Goal: Obtain resource: Obtain resource

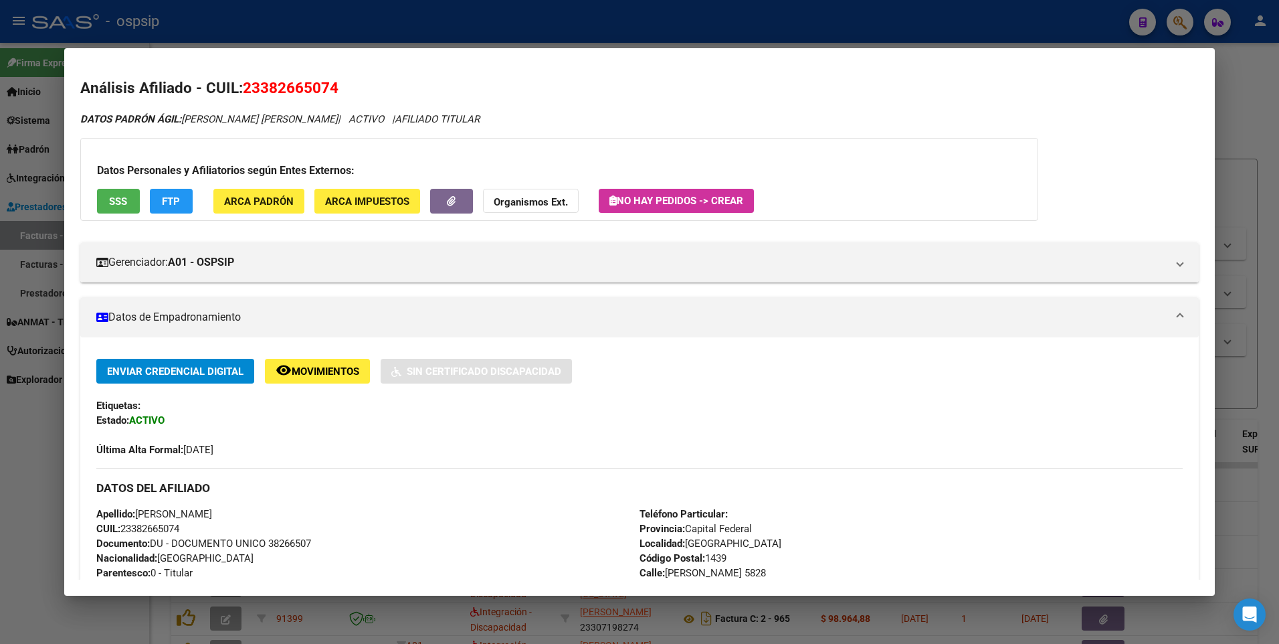
click at [1229, 139] on div at bounding box center [639, 322] width 1279 height 644
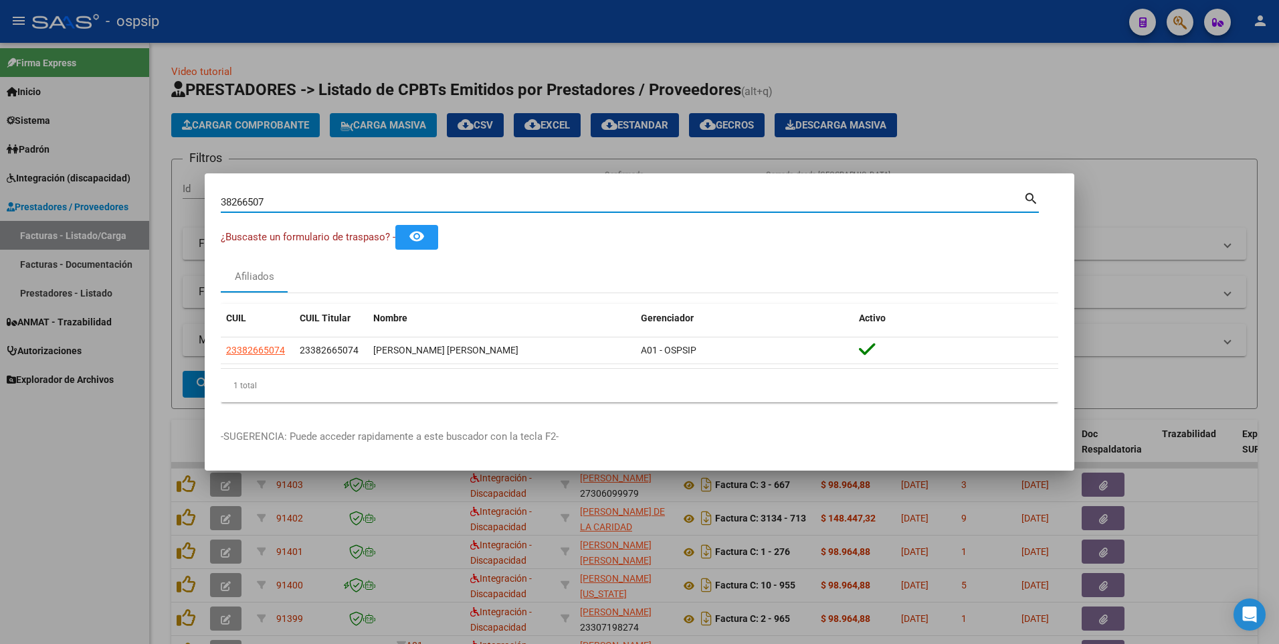
drag, startPoint x: 267, startPoint y: 197, endPoint x: 117, endPoint y: 223, distance: 152.1
click at [117, 223] on div "38266507 Buscar (apellido, dni, cuil, nro traspaso, cuit, obra social) search ¿…" at bounding box center [639, 322] width 1279 height 644
type input "26036281"
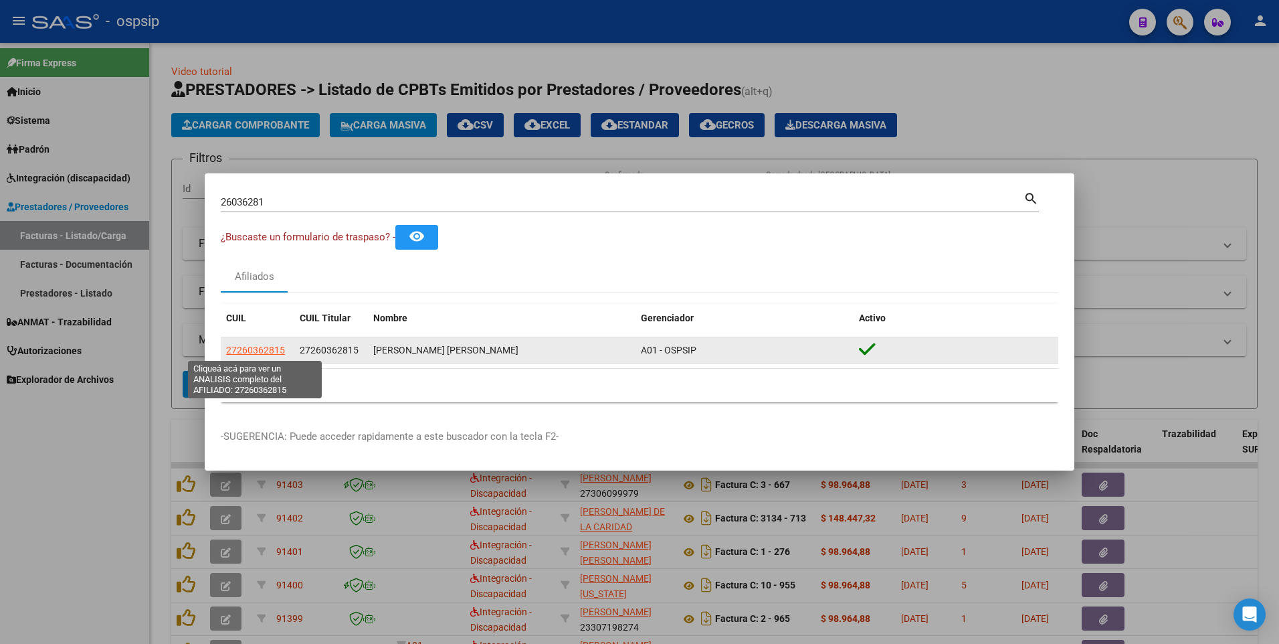
click at [270, 354] on span "27260362815" at bounding box center [255, 350] width 59 height 11
type textarea "27260362815"
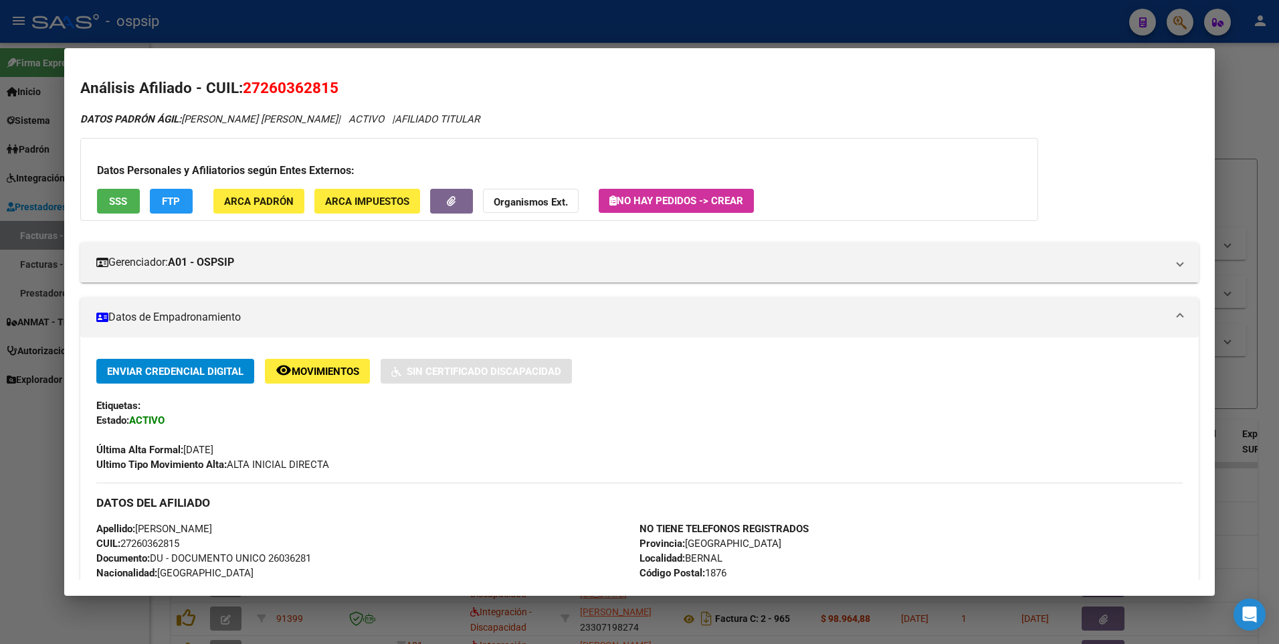
click at [127, 203] on span "SSS" at bounding box center [118, 201] width 18 height 12
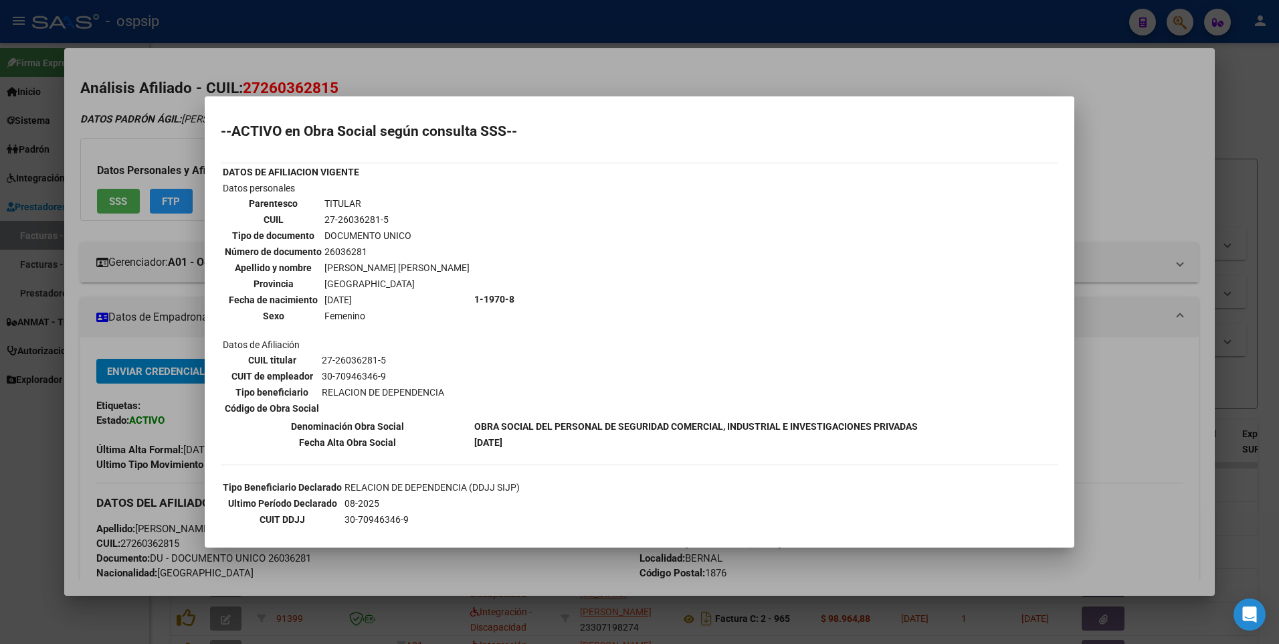
click at [1151, 117] on div at bounding box center [639, 322] width 1279 height 644
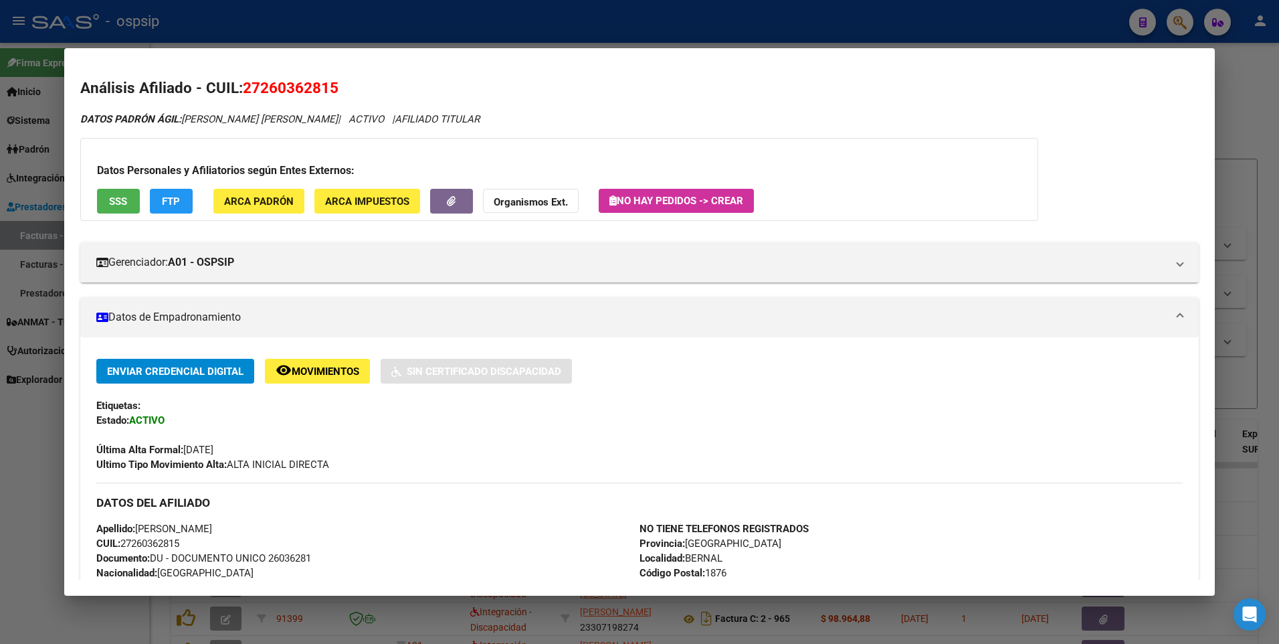
click at [1236, 88] on div at bounding box center [639, 322] width 1279 height 644
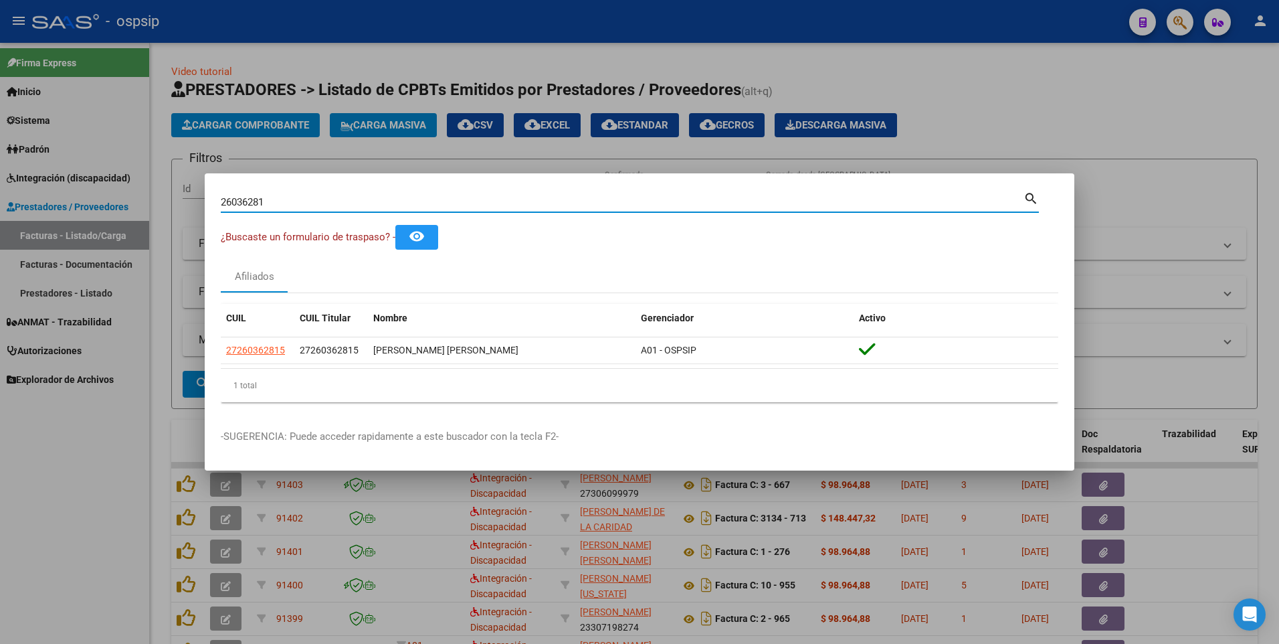
drag, startPoint x: 277, startPoint y: 204, endPoint x: -3, endPoint y: 266, distance: 286.5
click at [0, 266] on html "menu - ospsip person Firma Express Inicio Calendario SSS Instructivos Contacto …" at bounding box center [639, 322] width 1279 height 644
type input "21669862"
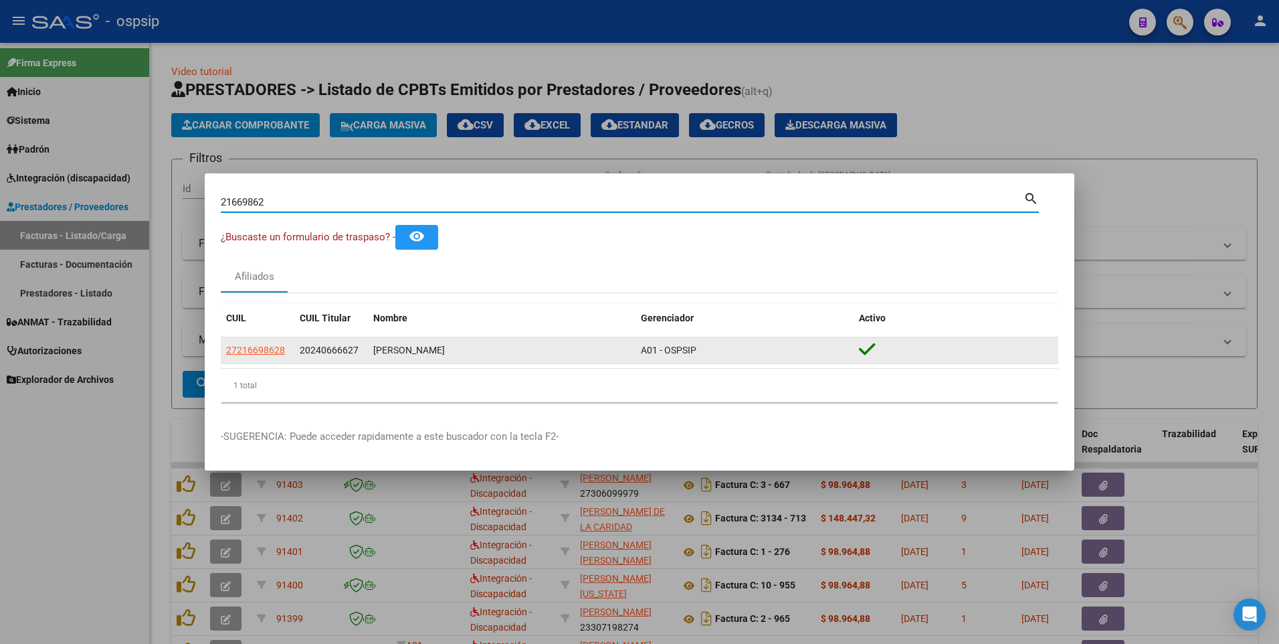
click at [272, 351] on span "27216698628" at bounding box center [255, 350] width 59 height 11
type textarea "27216698628"
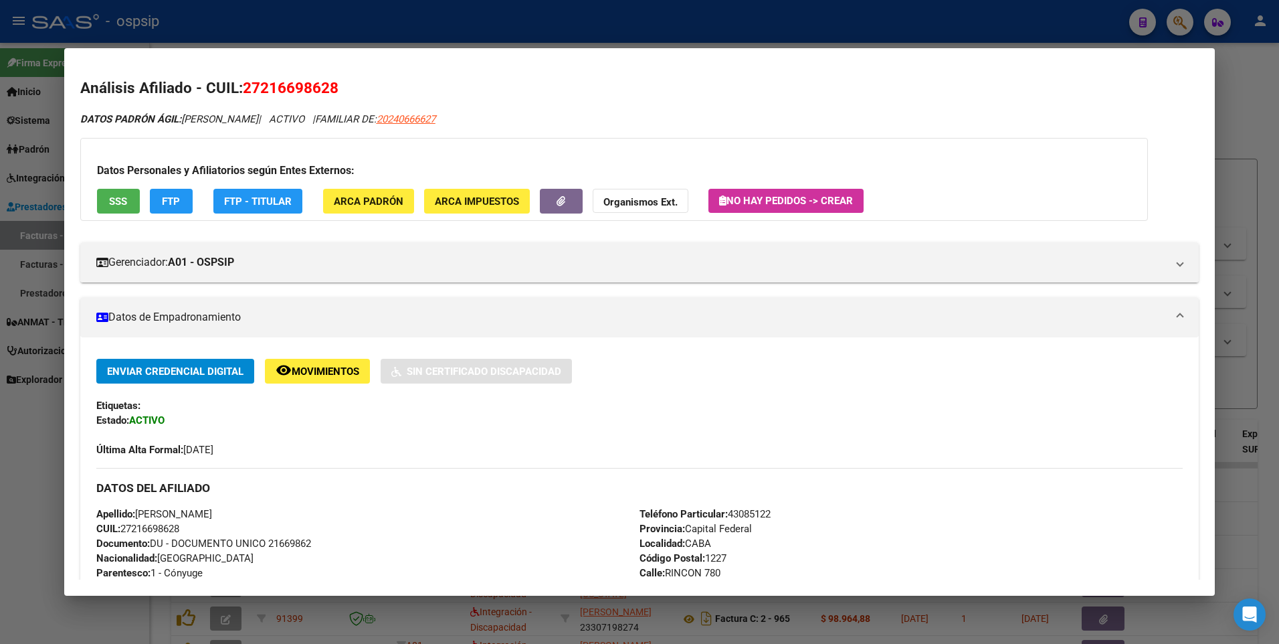
click at [123, 195] on span "SSS" at bounding box center [118, 201] width 18 height 12
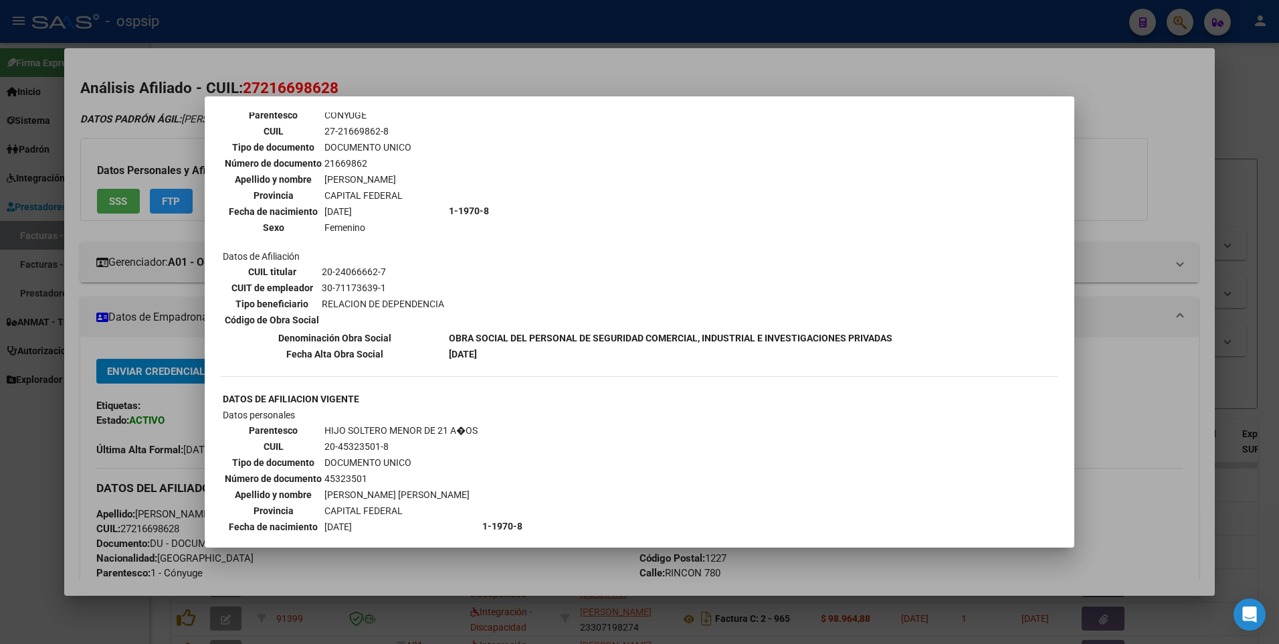
scroll to position [468, 0]
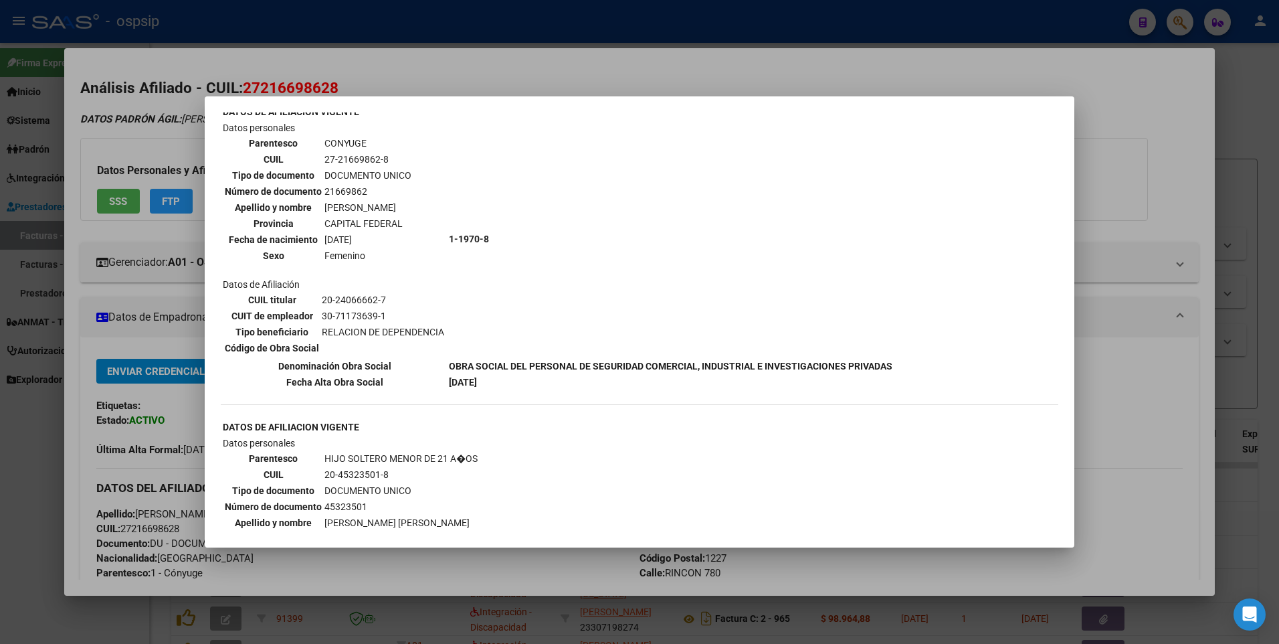
click at [1120, 163] on div at bounding box center [639, 322] width 1279 height 644
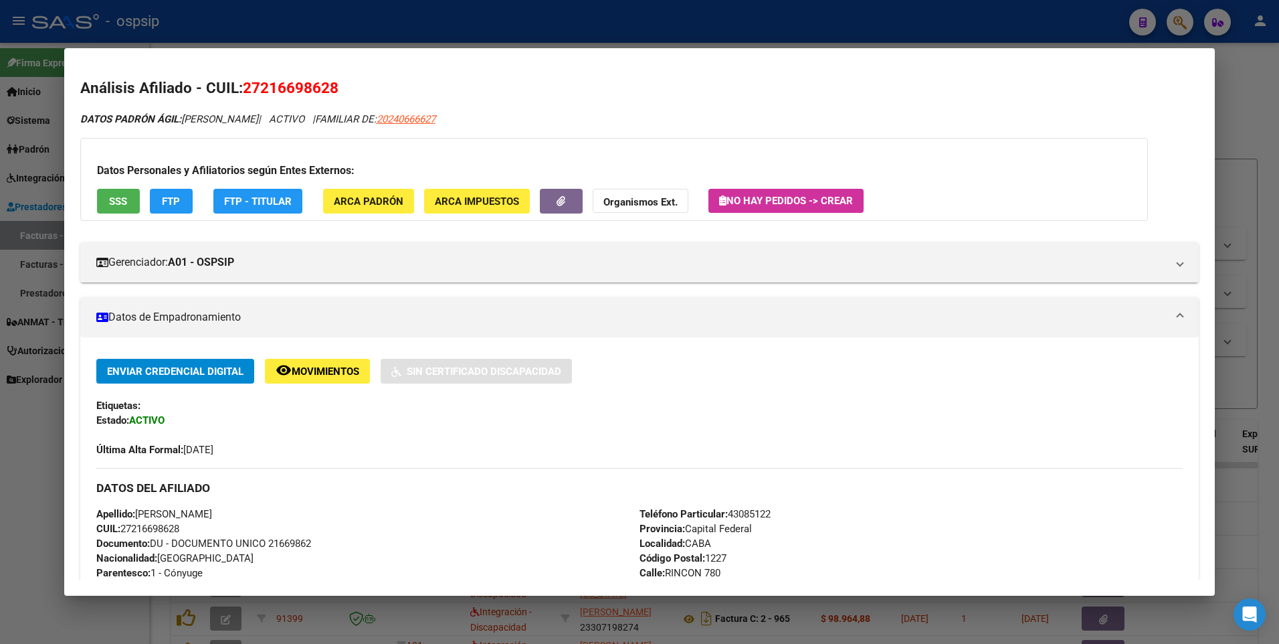
click at [1218, 117] on div at bounding box center [639, 322] width 1279 height 644
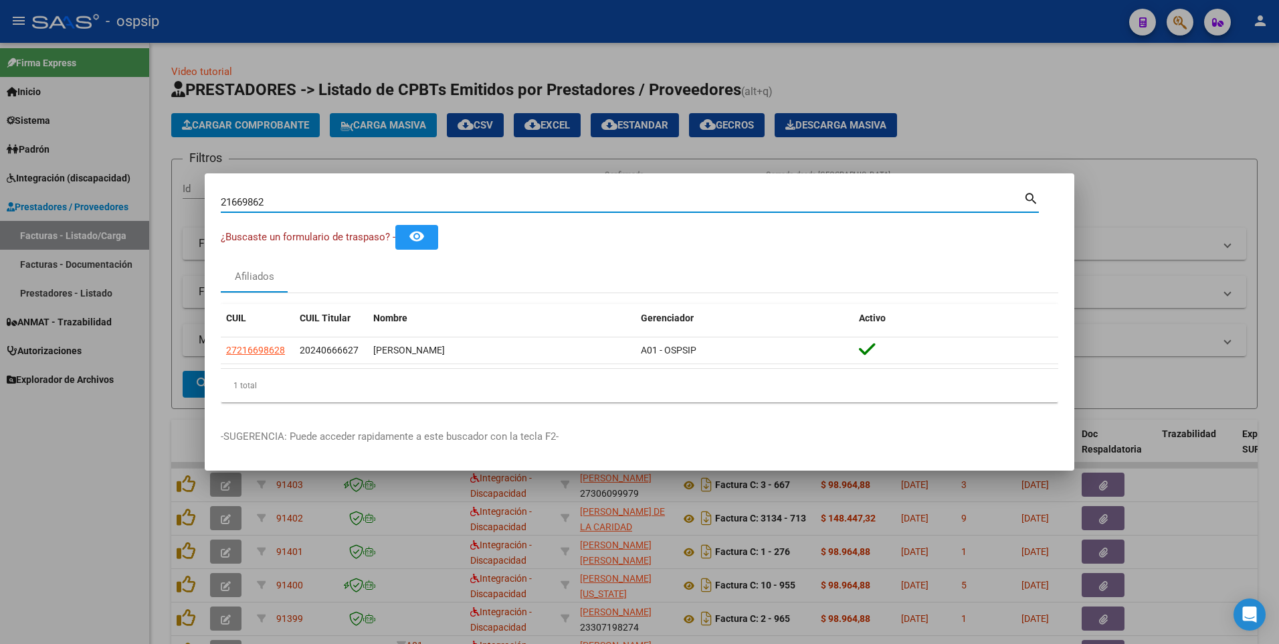
drag, startPoint x: 279, startPoint y: 199, endPoint x: 68, endPoint y: 250, distance: 216.7
click at [68, 250] on div "21669862 Buscar (apellido, dni, cuil, nro traspaso, cuit, obra social) search ¿…" at bounding box center [639, 322] width 1279 height 644
type input "28505886"
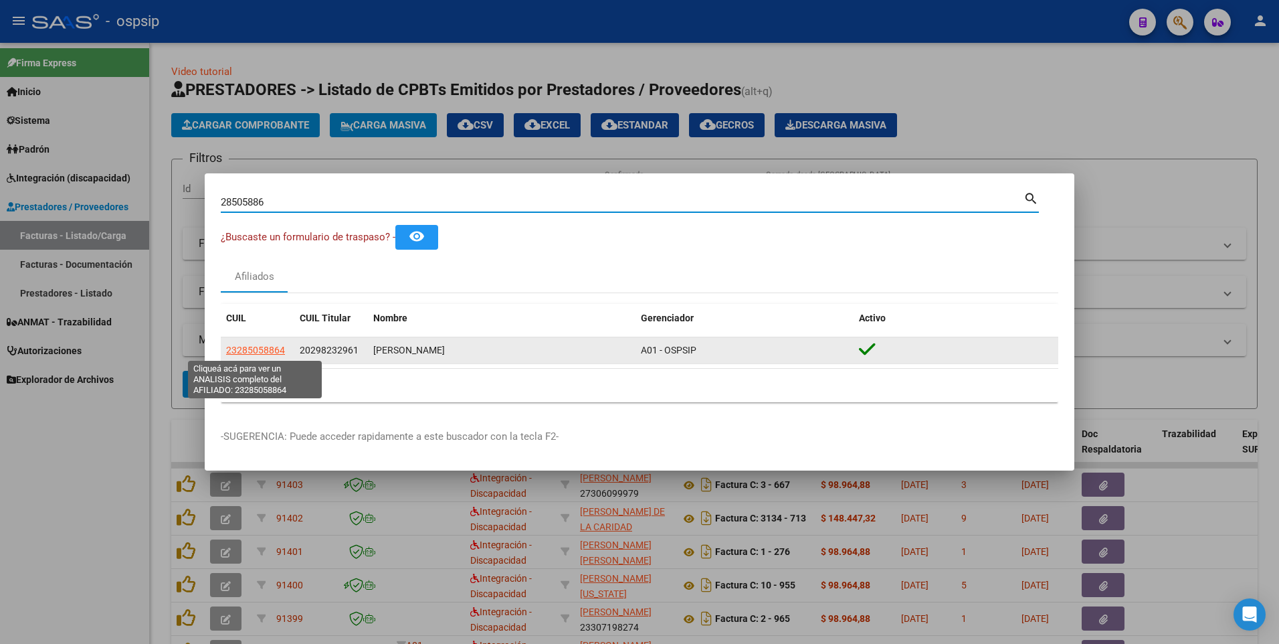
click at [281, 352] on span "23285058864" at bounding box center [255, 350] width 59 height 11
type textarea "23285058864"
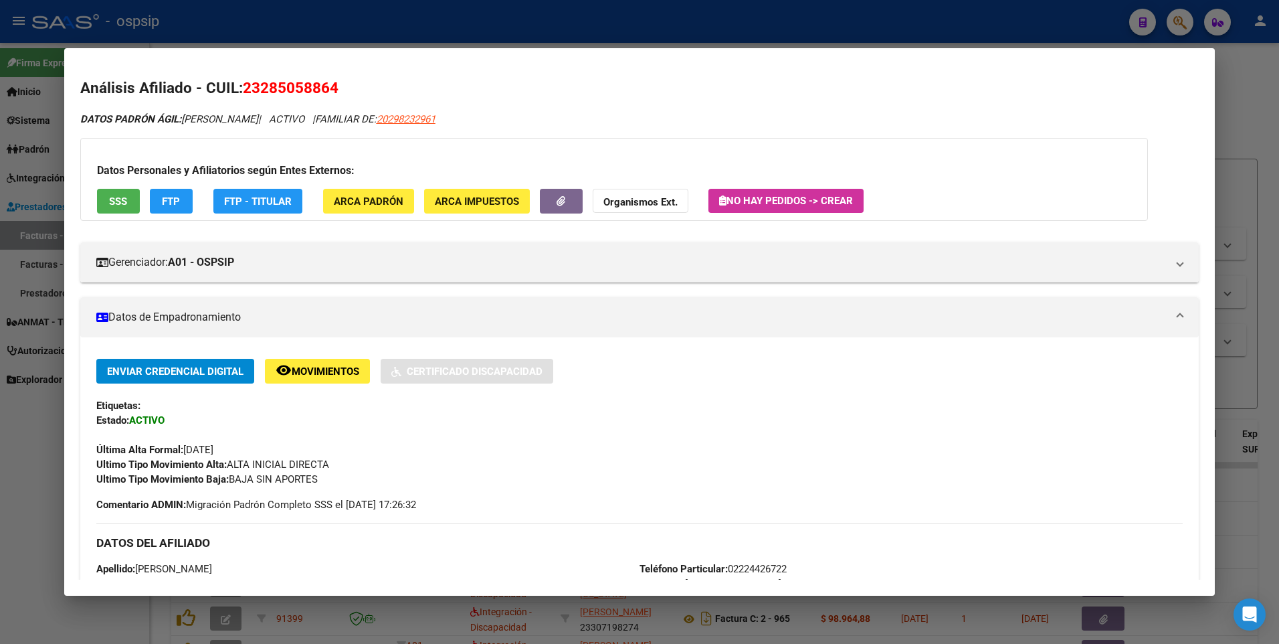
click at [110, 196] on span "SSS" at bounding box center [118, 201] width 18 height 12
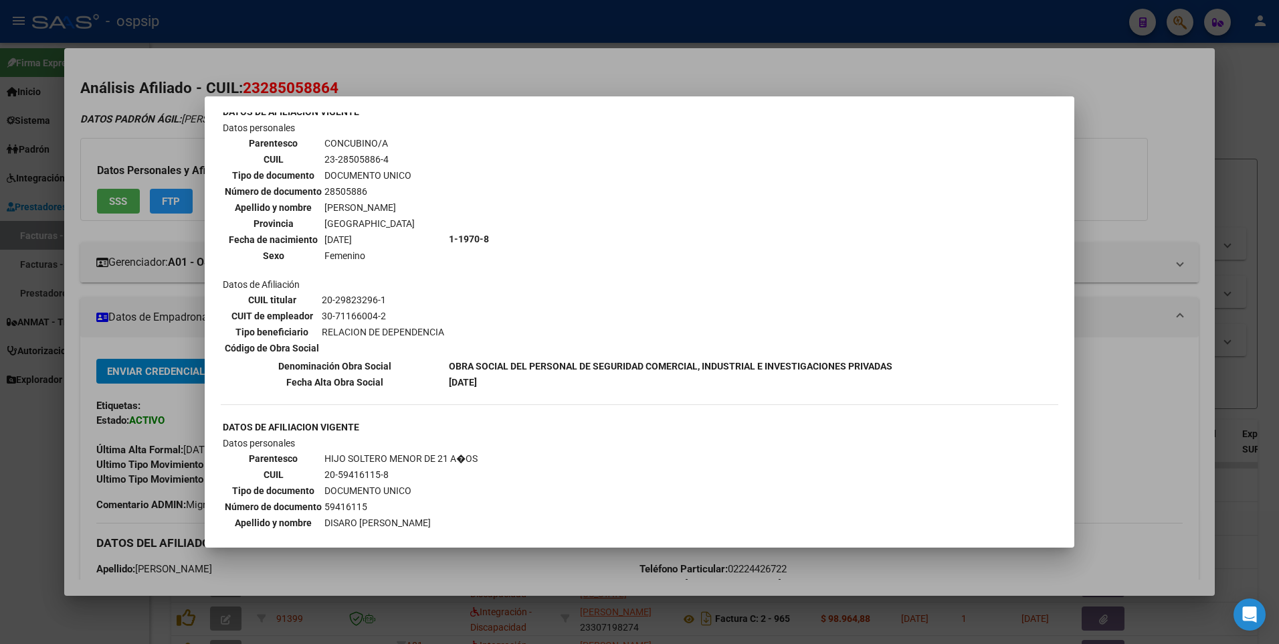
click at [1169, 103] on div at bounding box center [639, 322] width 1279 height 644
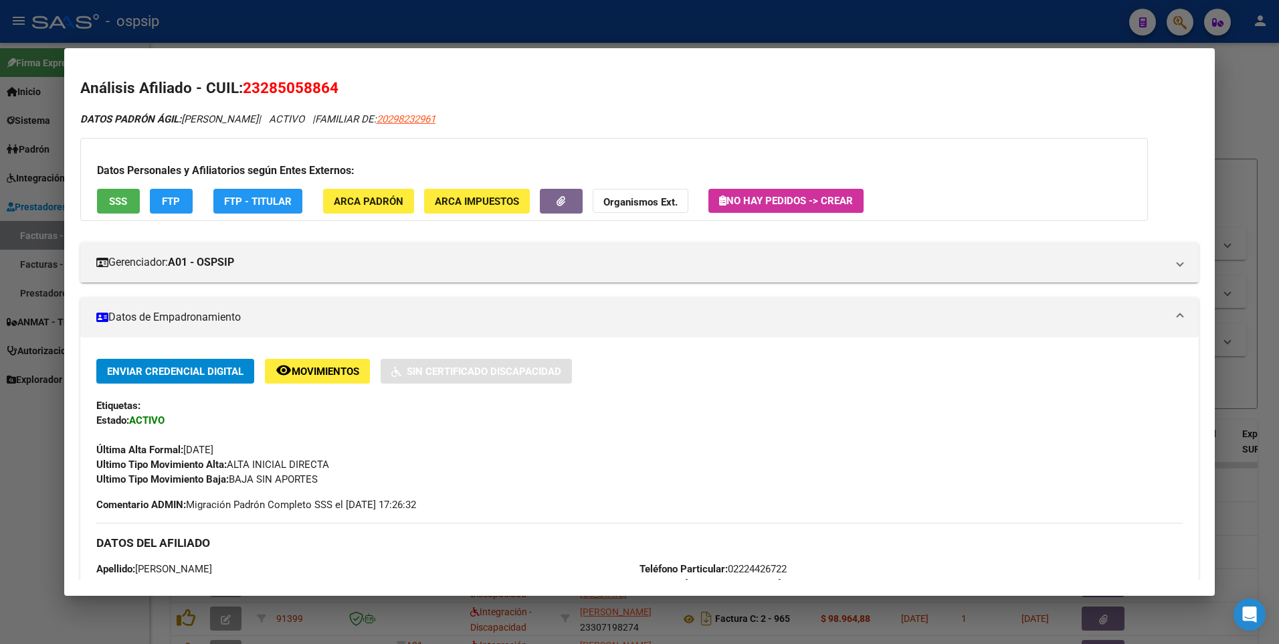
click at [1254, 82] on div at bounding box center [639, 322] width 1279 height 644
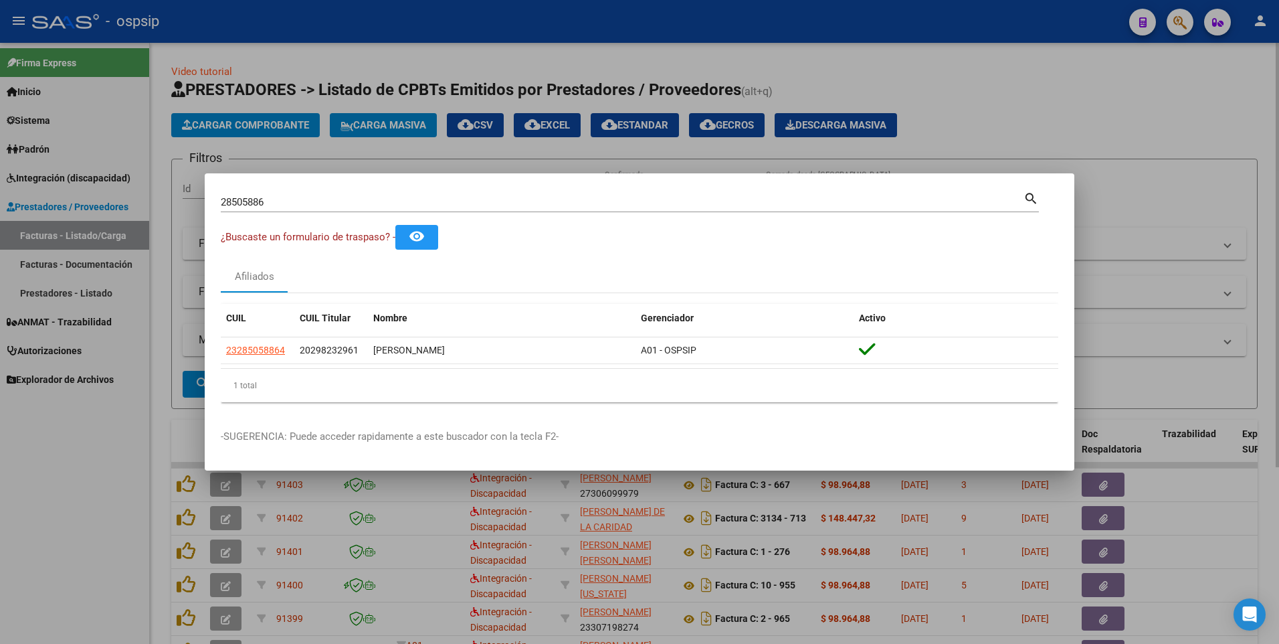
click at [1052, 97] on div at bounding box center [639, 322] width 1279 height 644
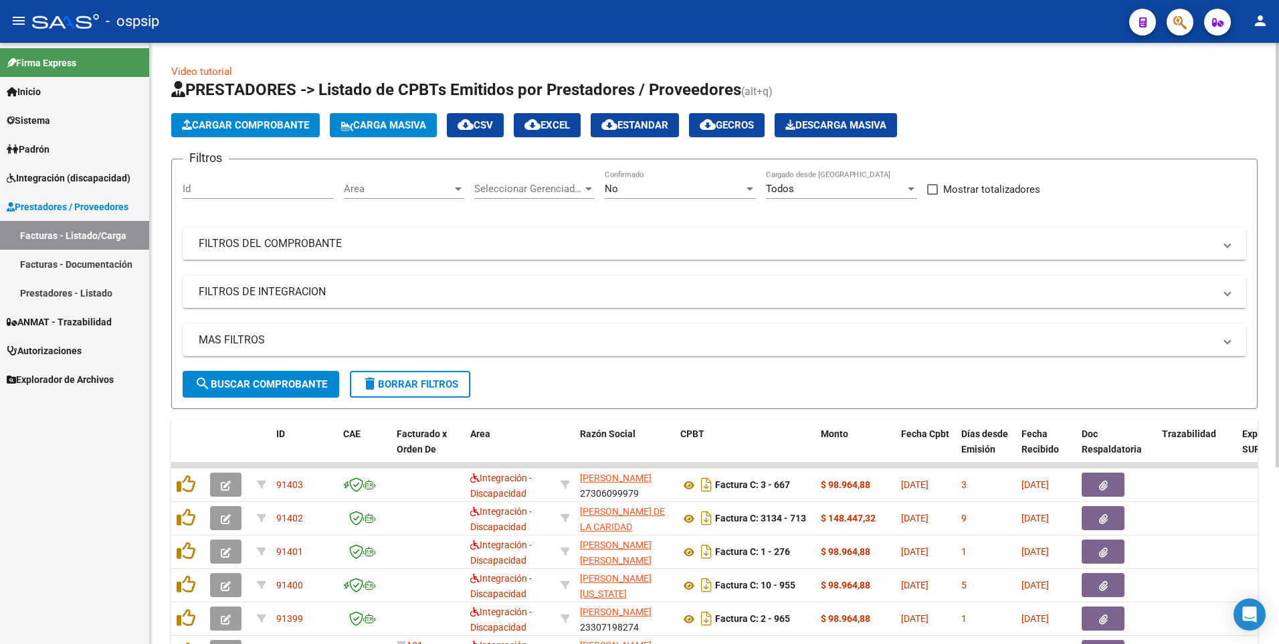
click at [307, 238] on mat-panel-title "FILTROS DEL COMPROBANTE" at bounding box center [707, 243] width 1016 height 15
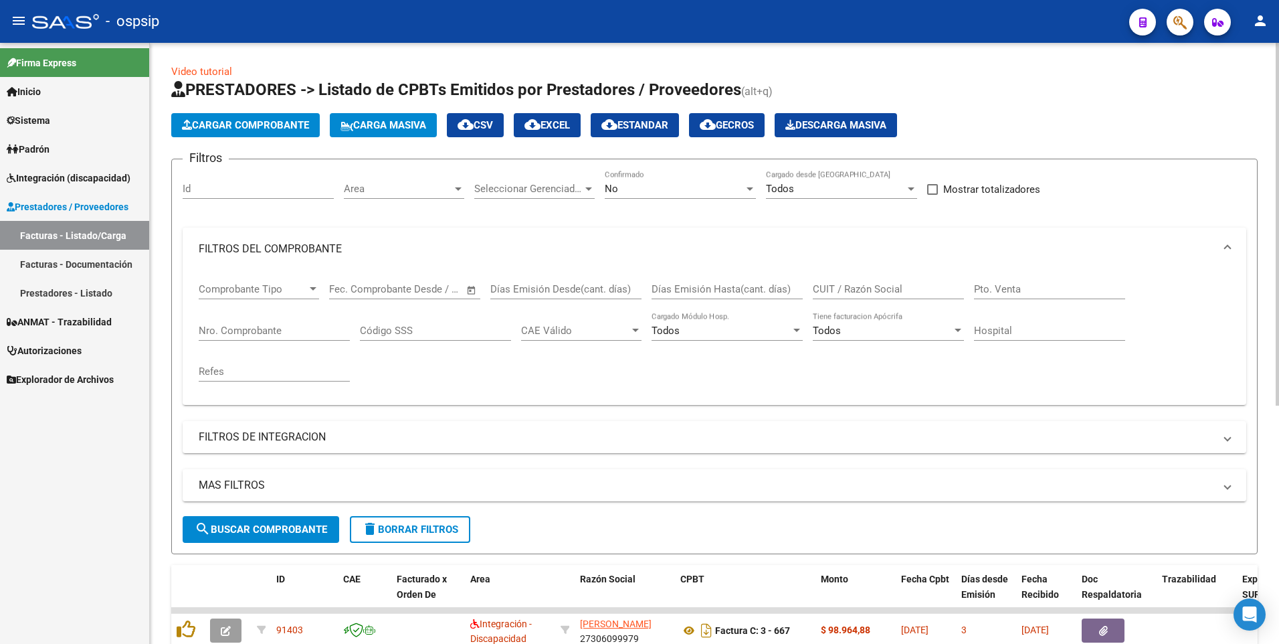
click at [319, 331] on input "Nro. Comprobante" at bounding box center [274, 331] width 151 height 12
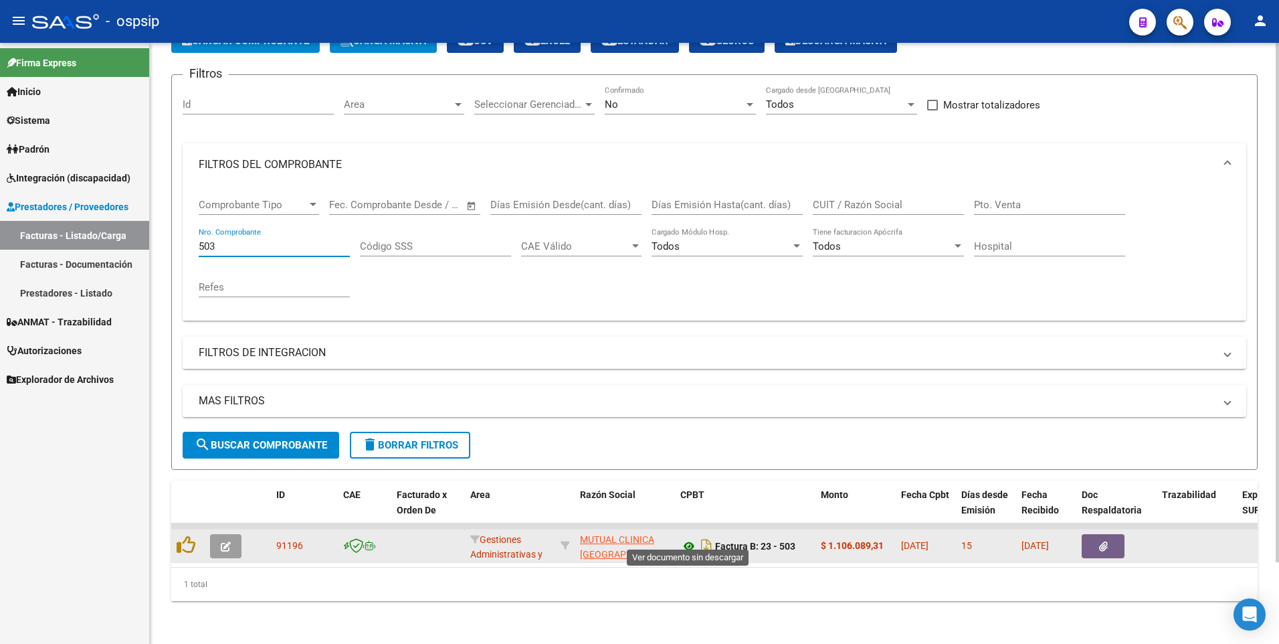
type input "503"
click at [687, 538] on icon at bounding box center [689, 546] width 17 height 16
click at [1087, 529] on datatable-body-cell at bounding box center [1117, 545] width 80 height 33
click at [1092, 534] on button "button" at bounding box center [1103, 546] width 43 height 24
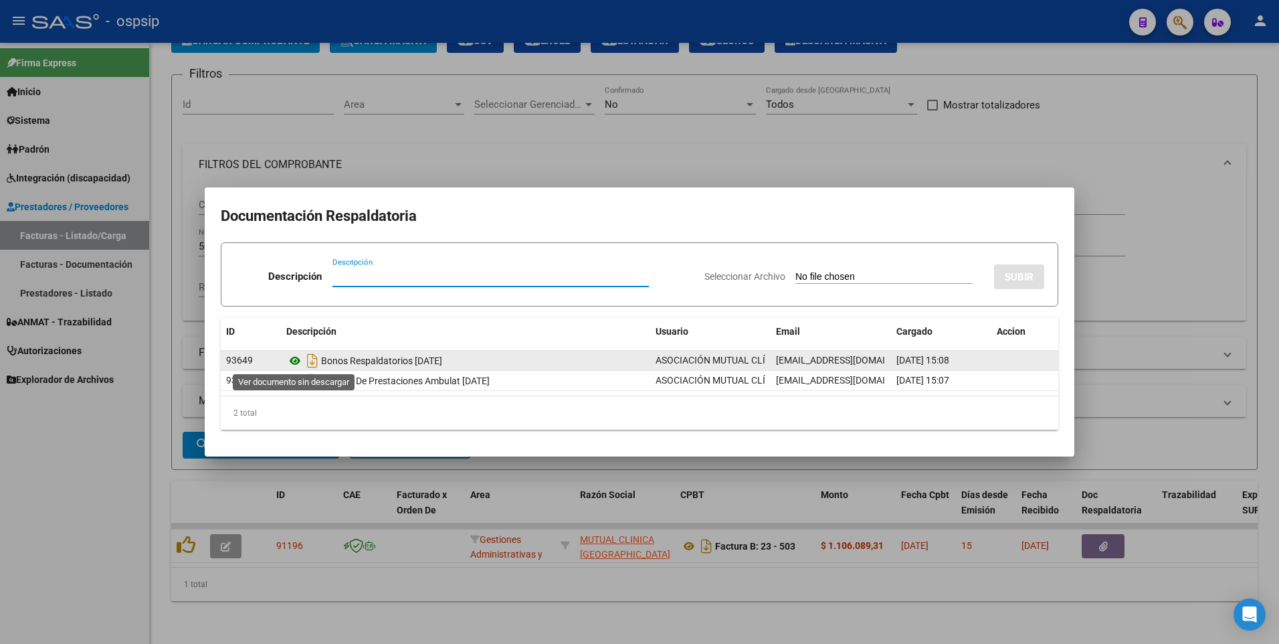
click at [294, 362] on icon at bounding box center [294, 361] width 17 height 16
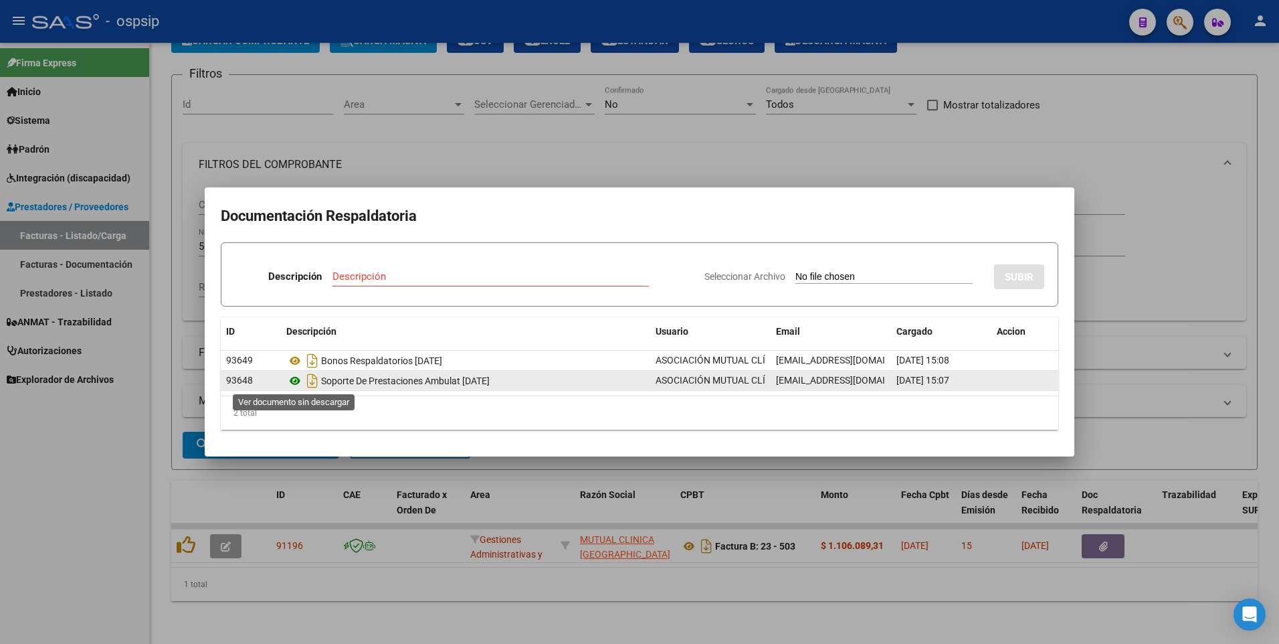
click at [299, 382] on icon at bounding box center [294, 381] width 17 height 16
click at [300, 381] on icon at bounding box center [294, 381] width 17 height 16
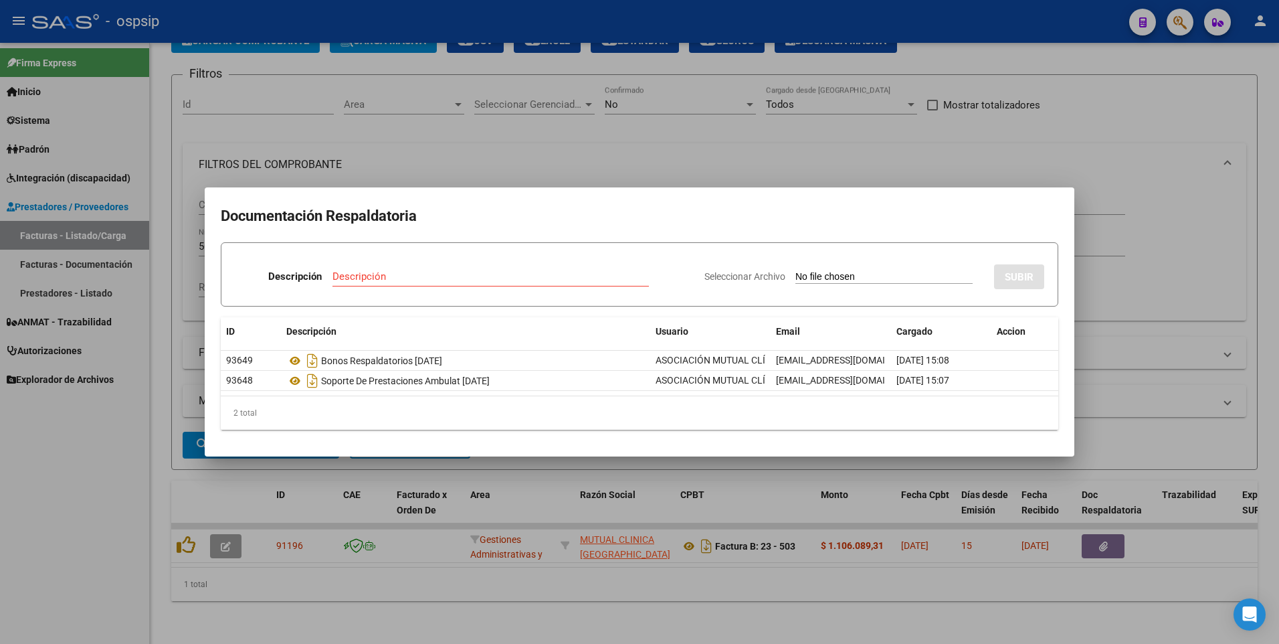
click at [1117, 118] on div at bounding box center [639, 322] width 1279 height 644
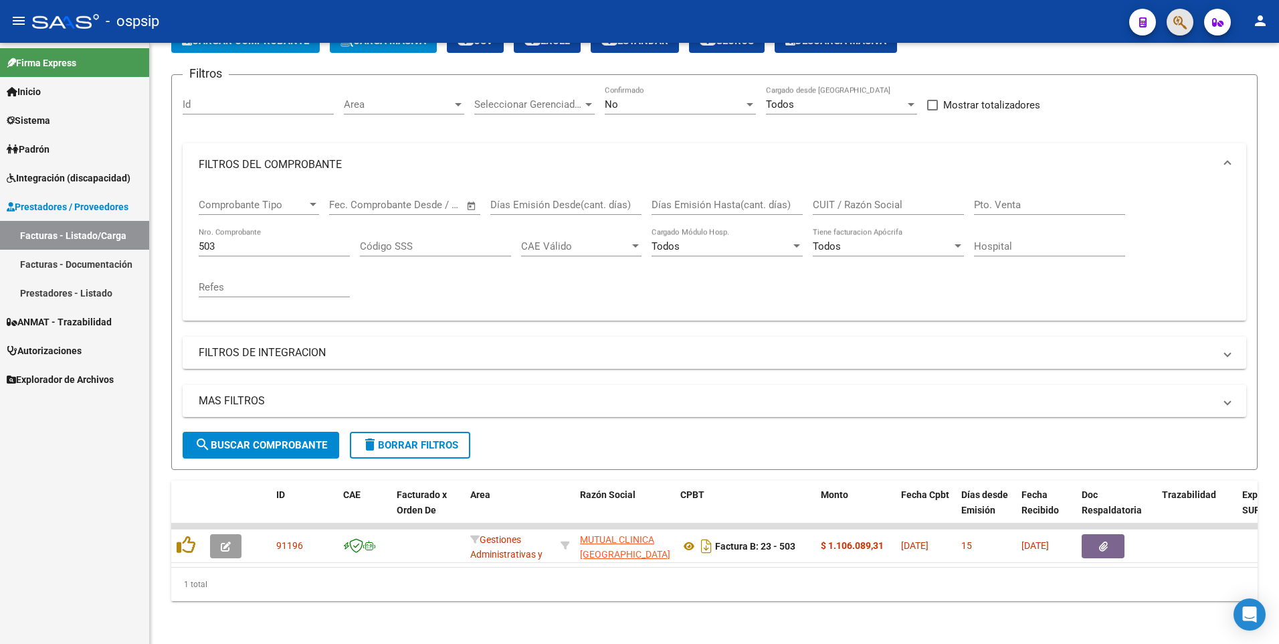
click at [1190, 15] on button "button" at bounding box center [1180, 22] width 27 height 27
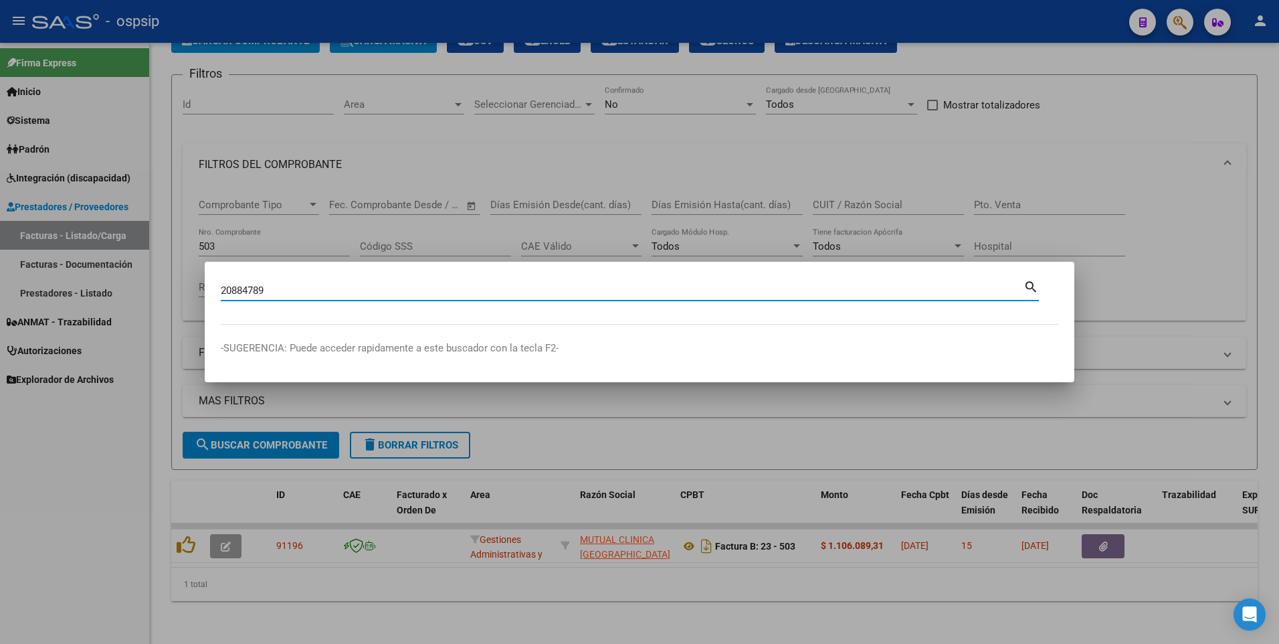
type input "20884789"
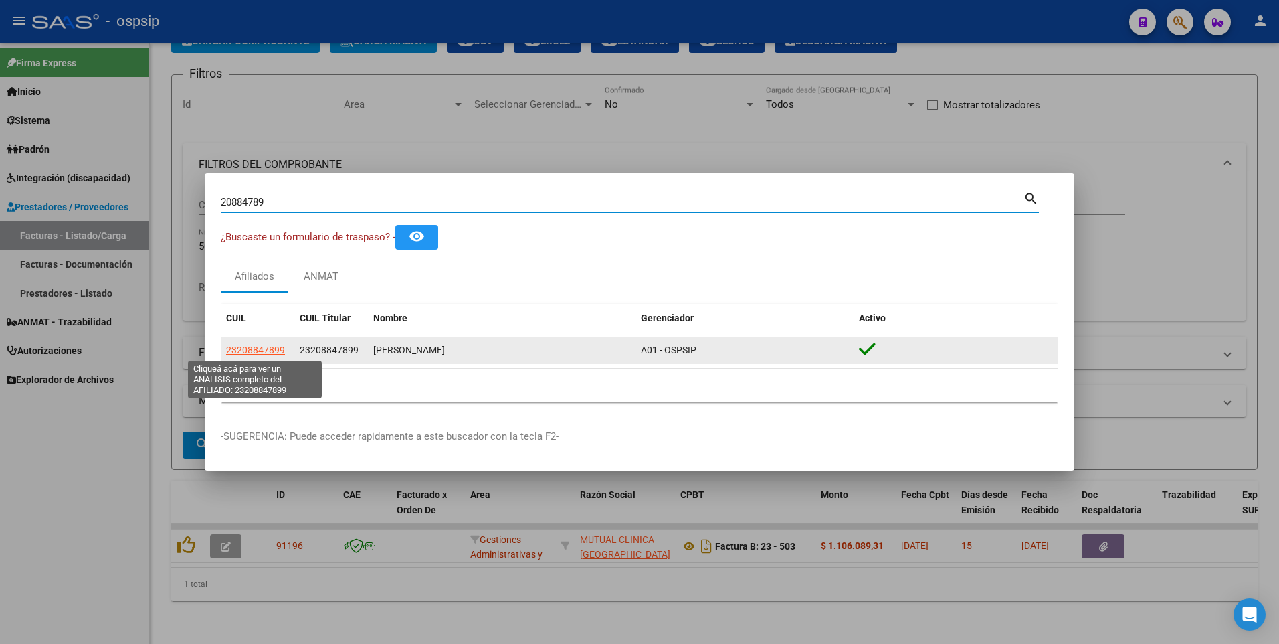
click at [280, 350] on span "23208847899" at bounding box center [255, 350] width 59 height 11
type textarea "23208847899"
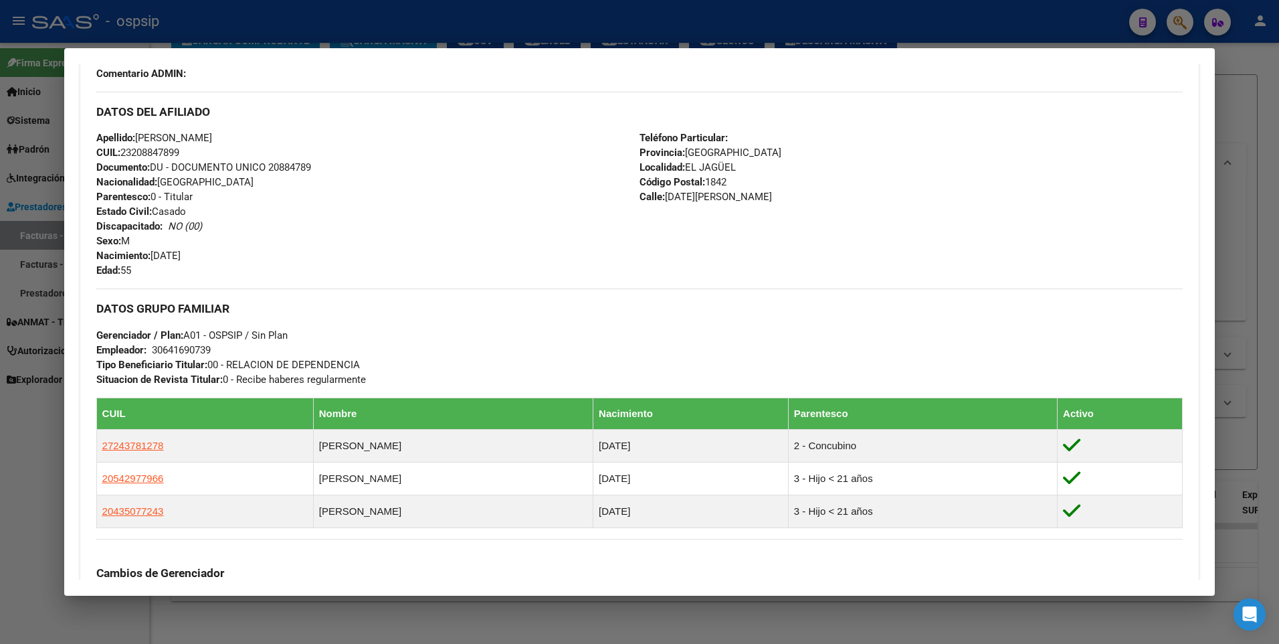
scroll to position [0, 0]
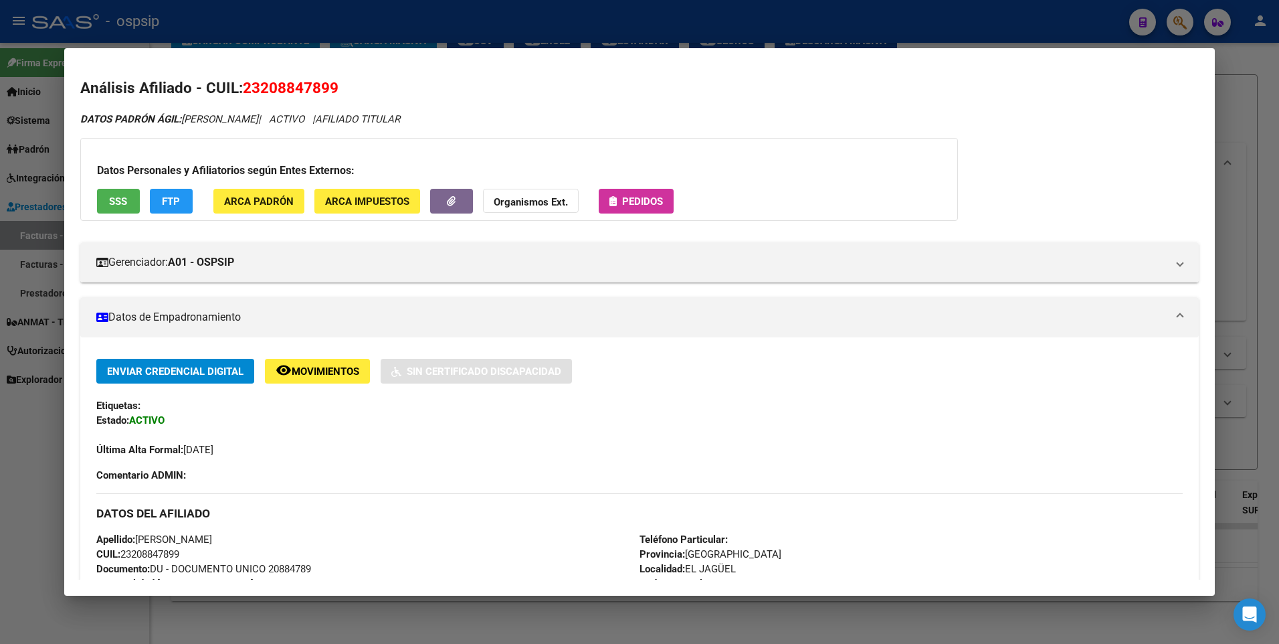
click at [122, 203] on span "SSS" at bounding box center [118, 201] width 18 height 12
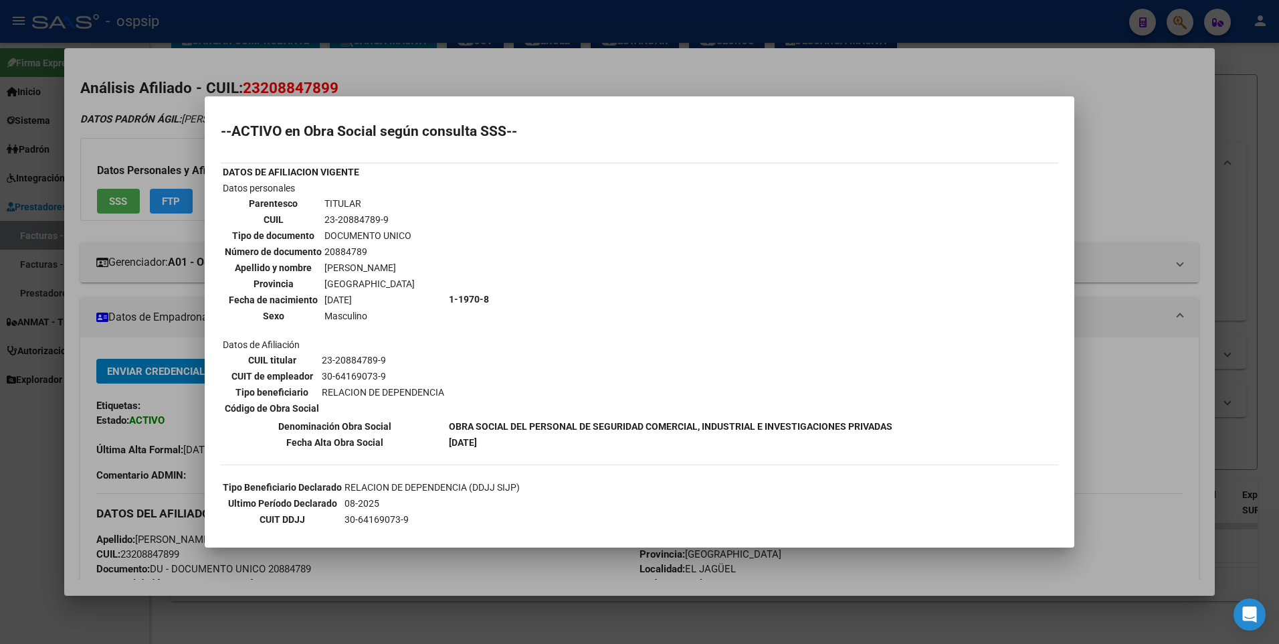
drag, startPoint x: 1129, startPoint y: 181, endPoint x: 1142, endPoint y: 172, distance: 14.9
click at [1129, 180] on div at bounding box center [639, 322] width 1279 height 644
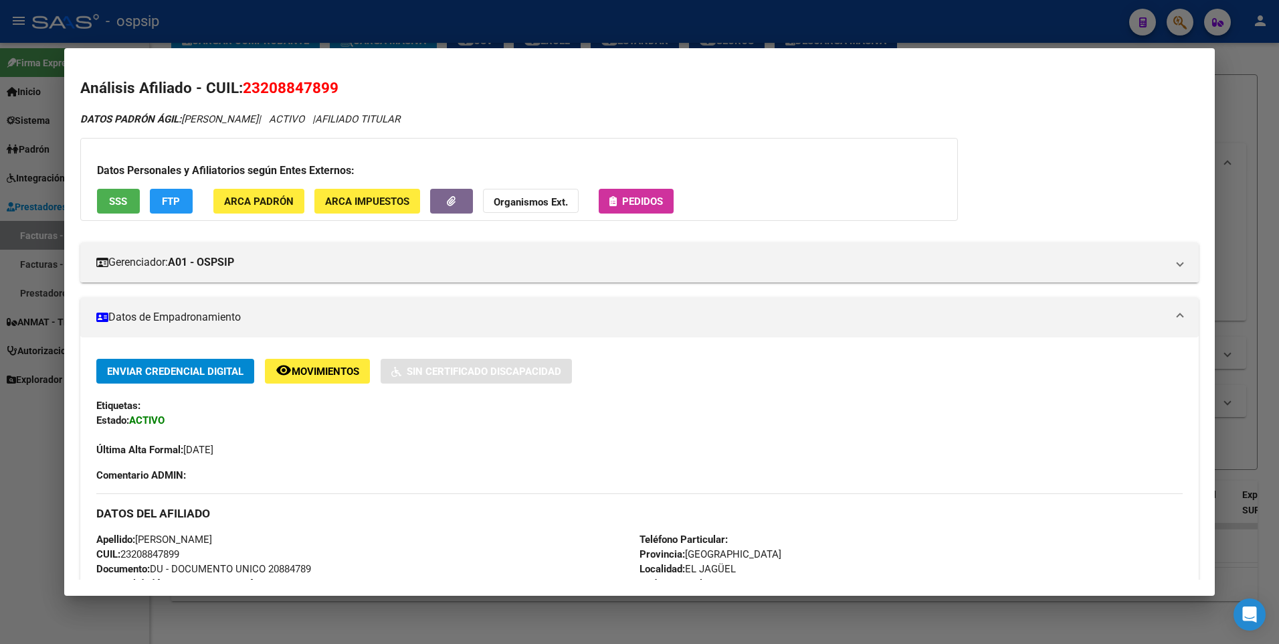
click at [1234, 110] on div at bounding box center [639, 322] width 1279 height 644
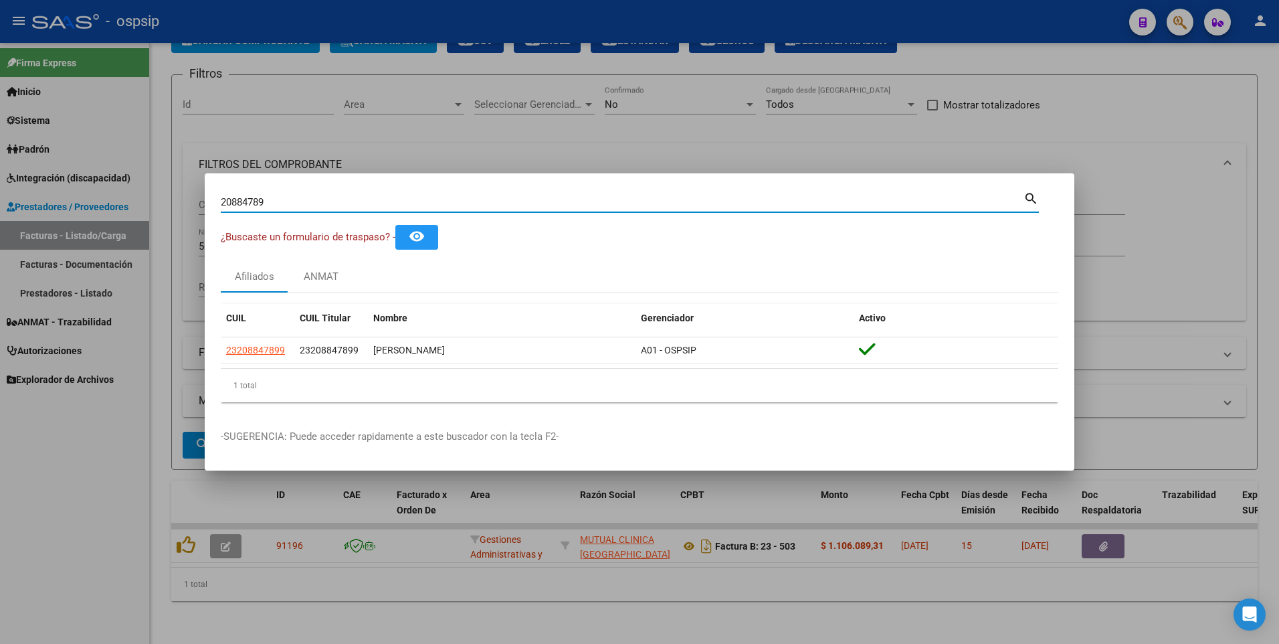
drag, startPoint x: 276, startPoint y: 203, endPoint x: 284, endPoint y: 294, distance: 91.4
click at [120, 267] on div "20884789 Buscar (apellido, dni, cuil, nro traspaso, cuit, obra social) search ¿…" at bounding box center [639, 322] width 1279 height 644
type input "14802586"
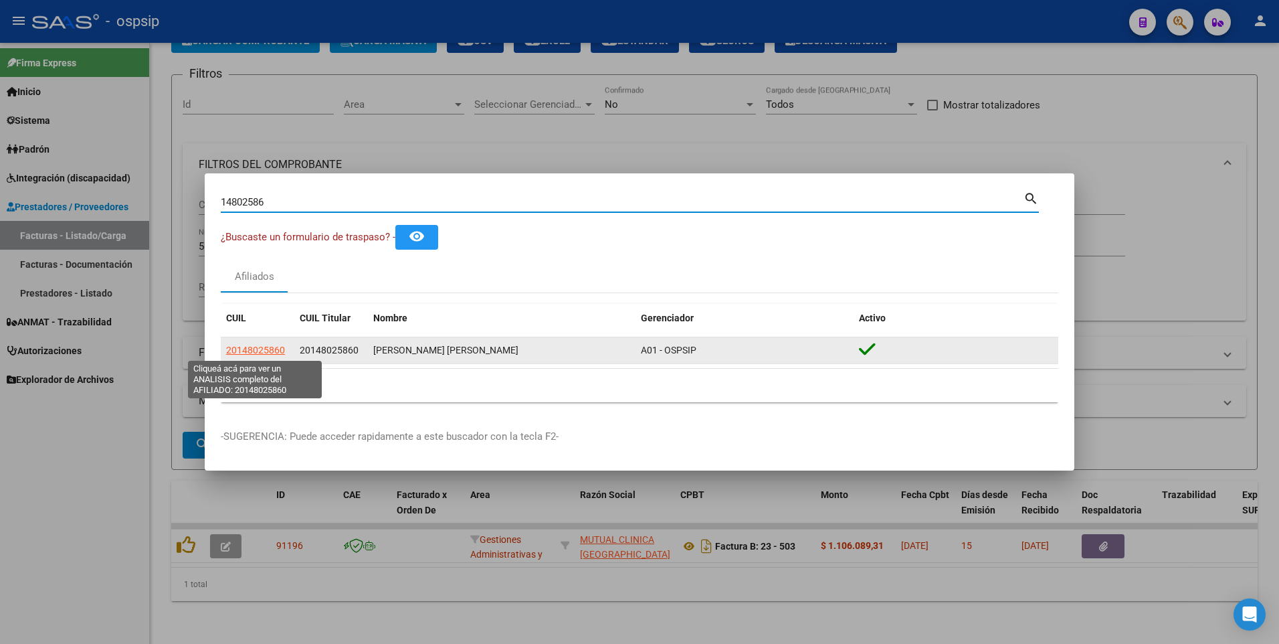
click at [249, 347] on span "20148025860" at bounding box center [255, 350] width 59 height 11
type textarea "20148025860"
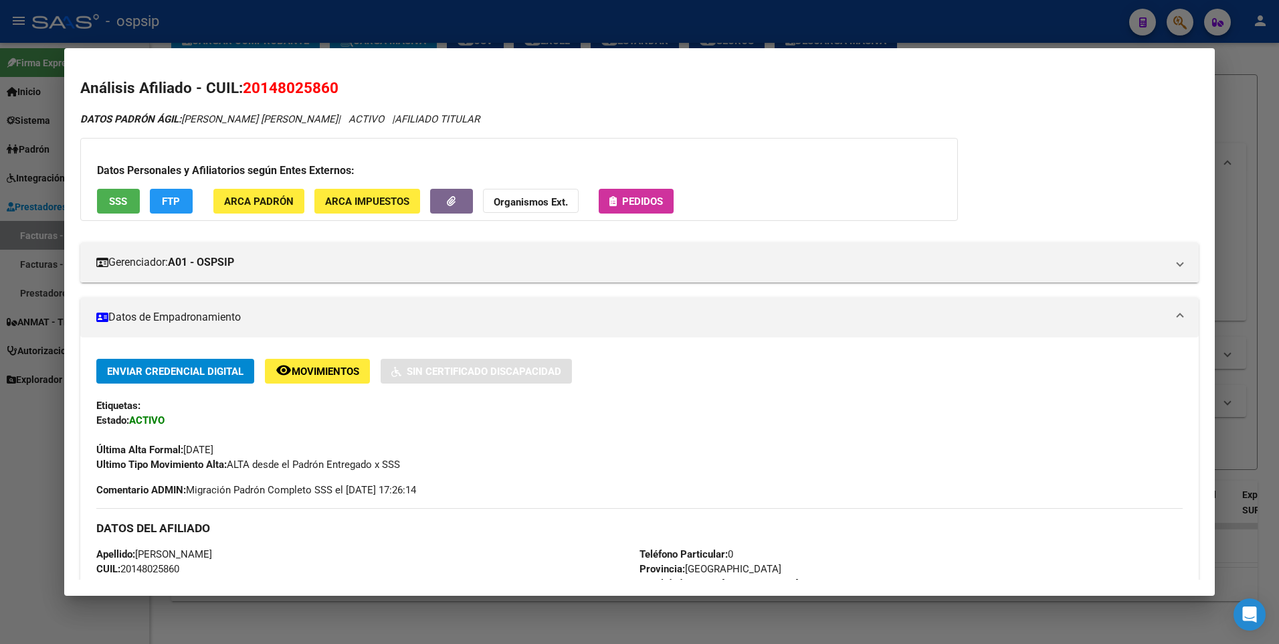
click at [116, 197] on span "SSS" at bounding box center [118, 201] width 18 height 12
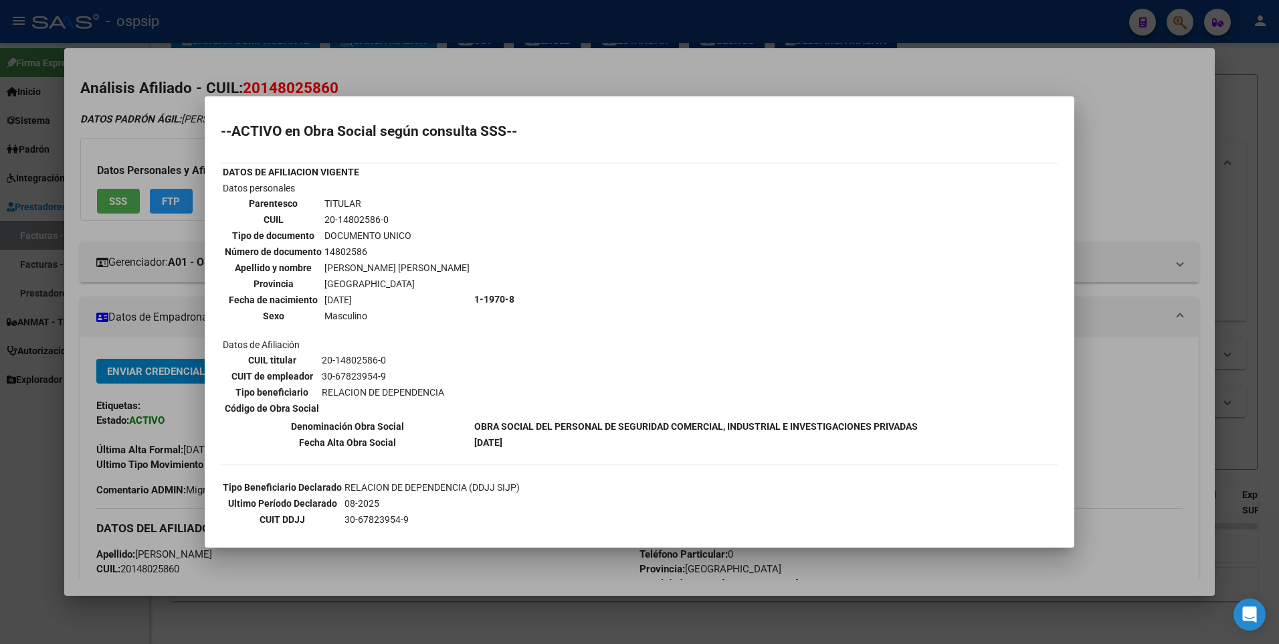
click at [1099, 139] on div at bounding box center [639, 322] width 1279 height 644
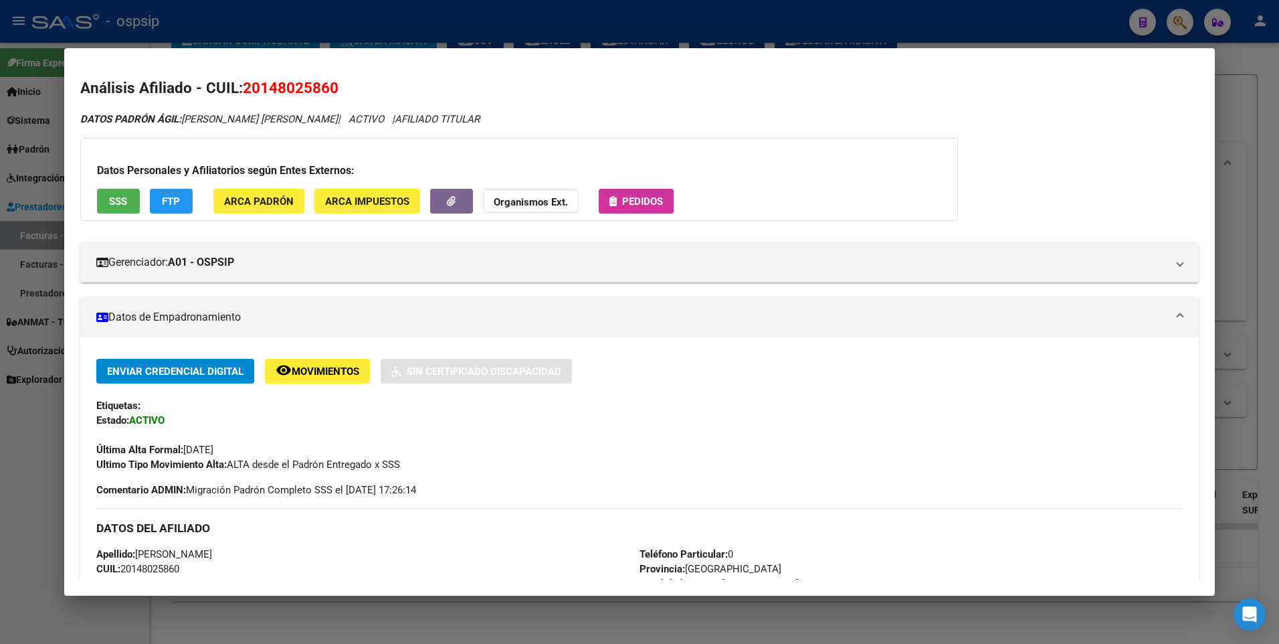
click at [1227, 110] on div at bounding box center [639, 322] width 1279 height 644
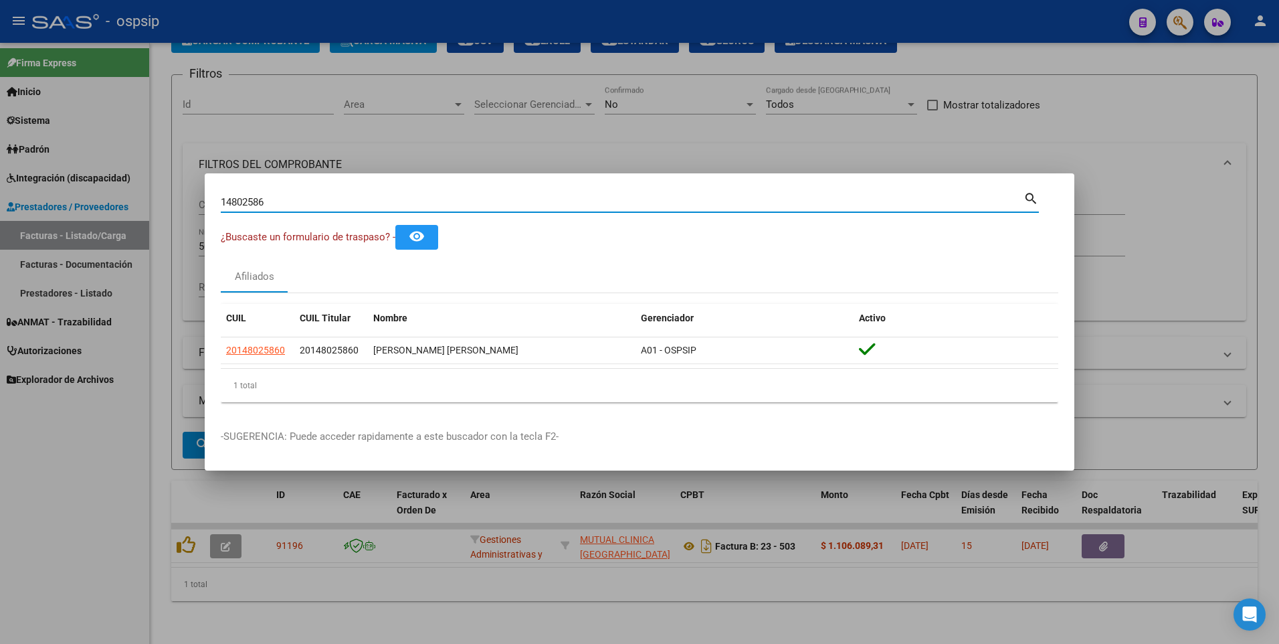
drag, startPoint x: 276, startPoint y: 202, endPoint x: 189, endPoint y: 215, distance: 88.0
click at [189, 215] on div "14802586 Buscar (apellido, dni, cuil, nro traspaso, cuit, obra social) search ¿…" at bounding box center [639, 322] width 1279 height 644
type input "25162192"
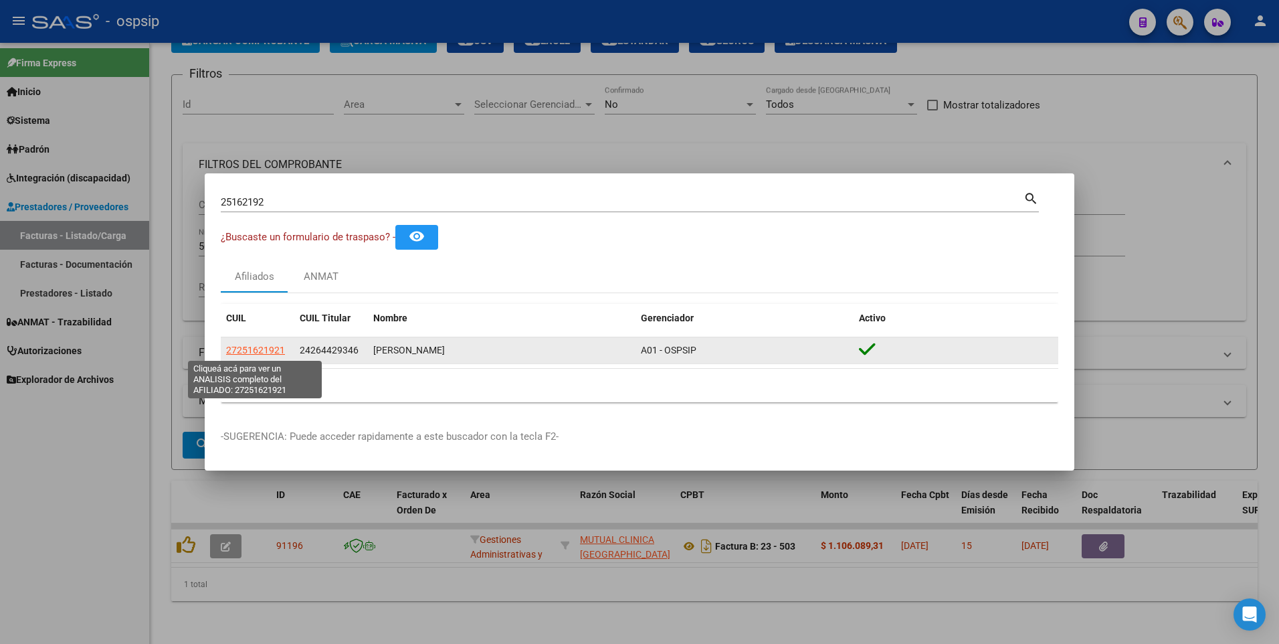
click at [263, 349] on span "27251621921" at bounding box center [255, 350] width 59 height 11
type textarea "27251621921"
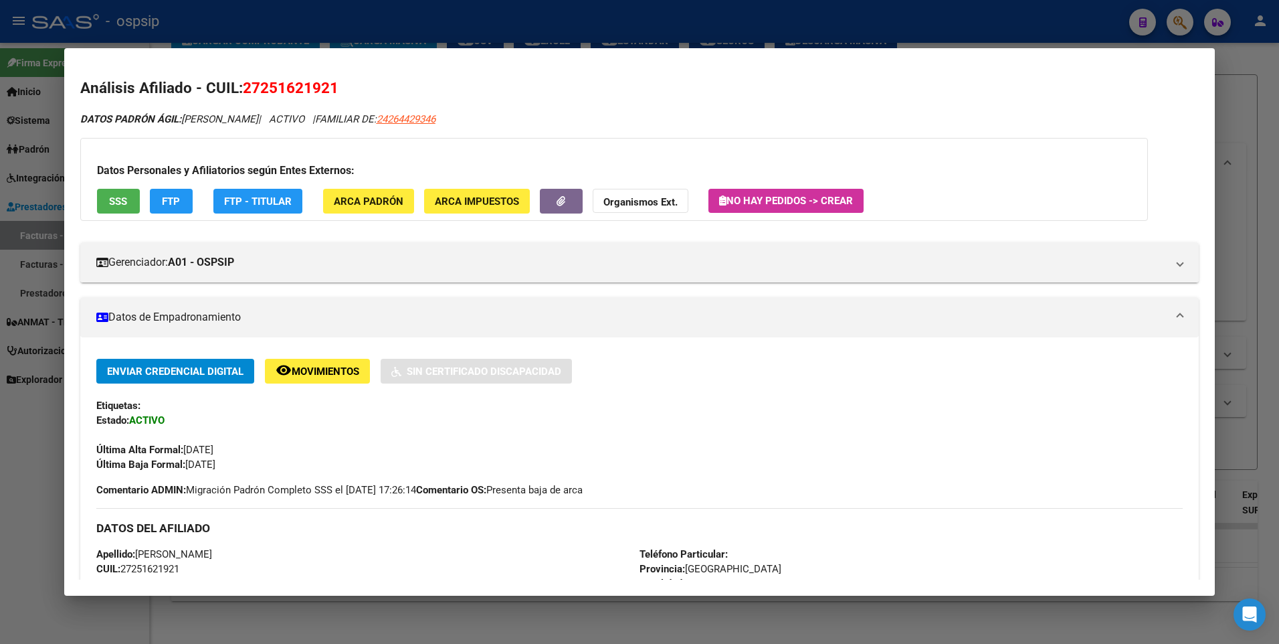
click at [104, 201] on button "SSS" at bounding box center [118, 201] width 43 height 25
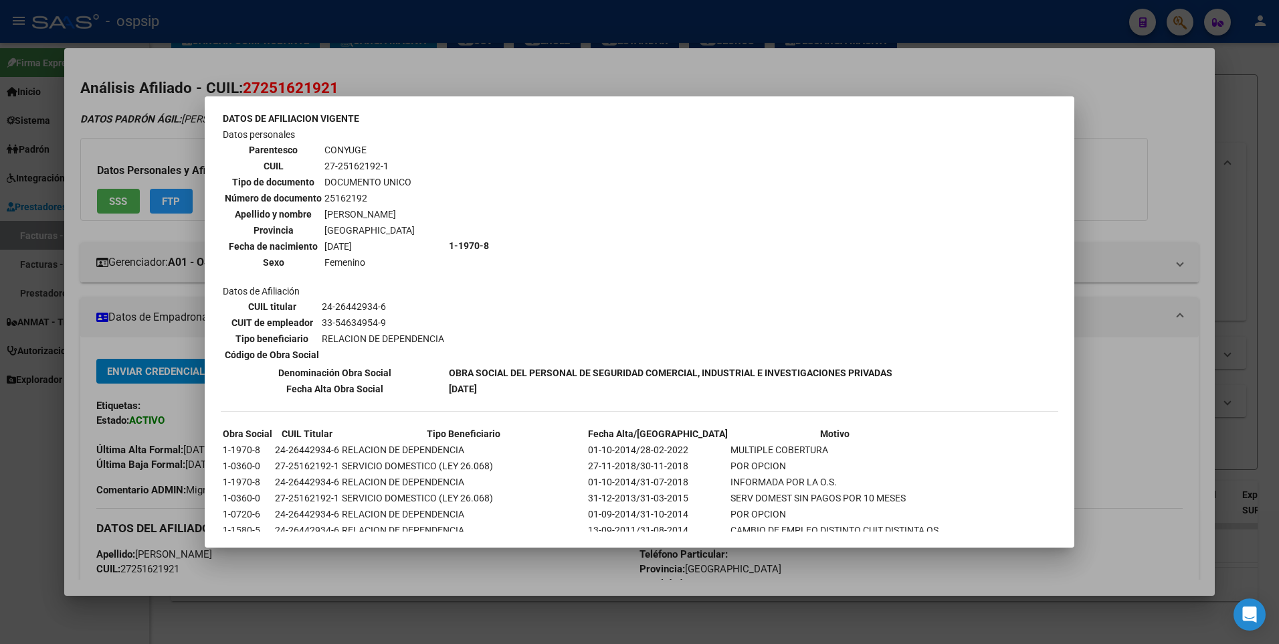
scroll to position [395, 0]
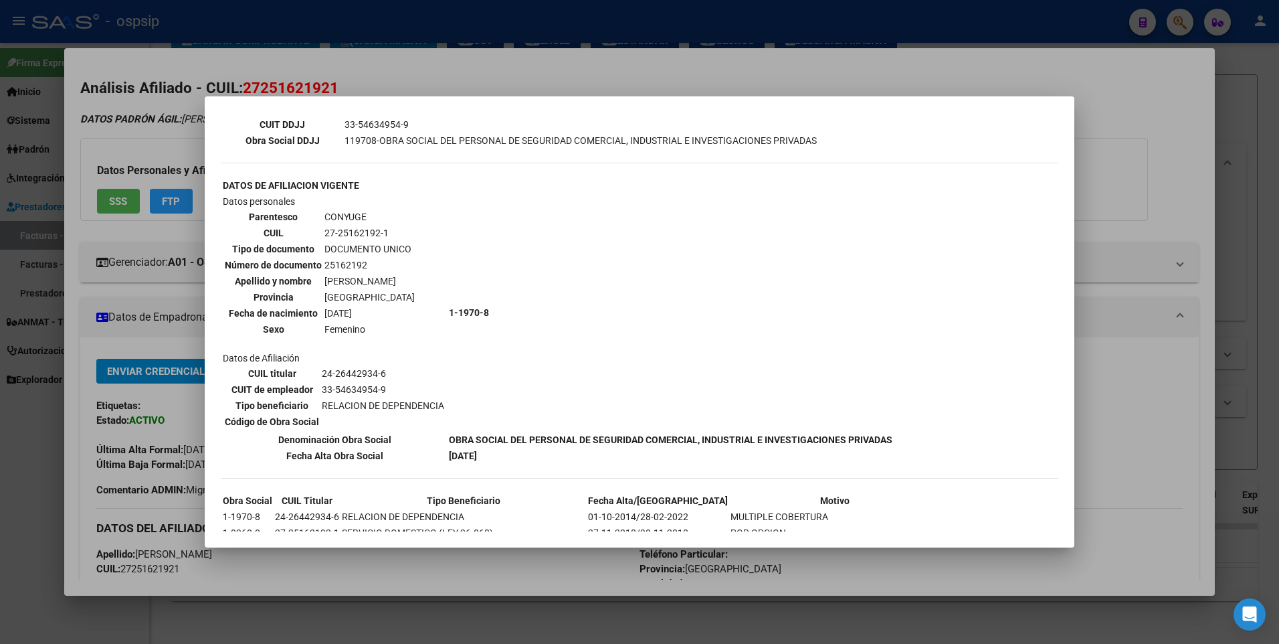
click at [1113, 165] on div at bounding box center [639, 322] width 1279 height 644
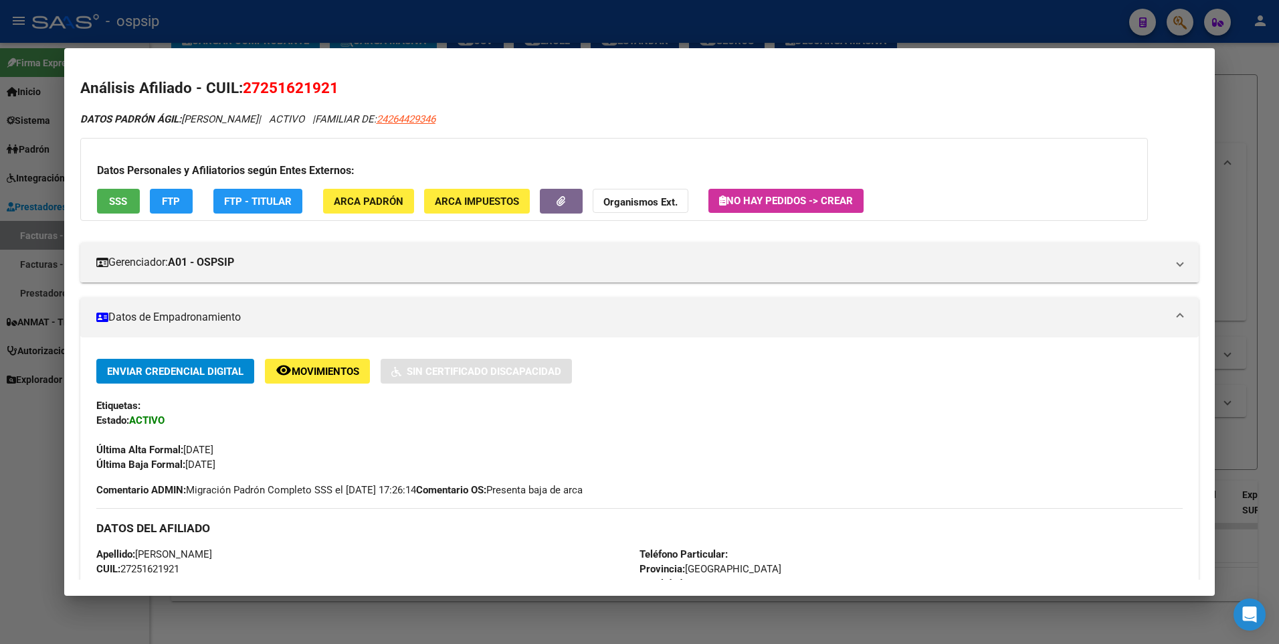
click at [1262, 117] on div at bounding box center [639, 322] width 1279 height 644
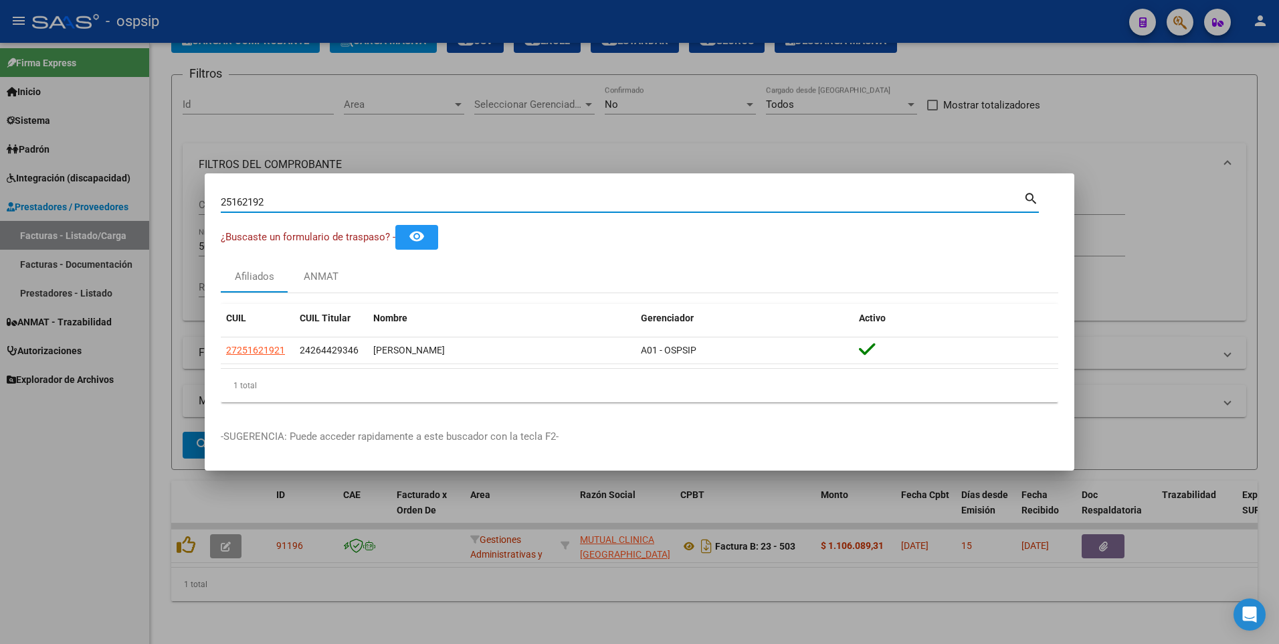
drag, startPoint x: 274, startPoint y: 200, endPoint x: 223, endPoint y: 243, distance: 66.5
click at [139, 218] on div "25162192 Buscar (apellido, dni, cuil, nro traspaso, cuit, obra social) search ¿…" at bounding box center [639, 322] width 1279 height 644
type input "10263908"
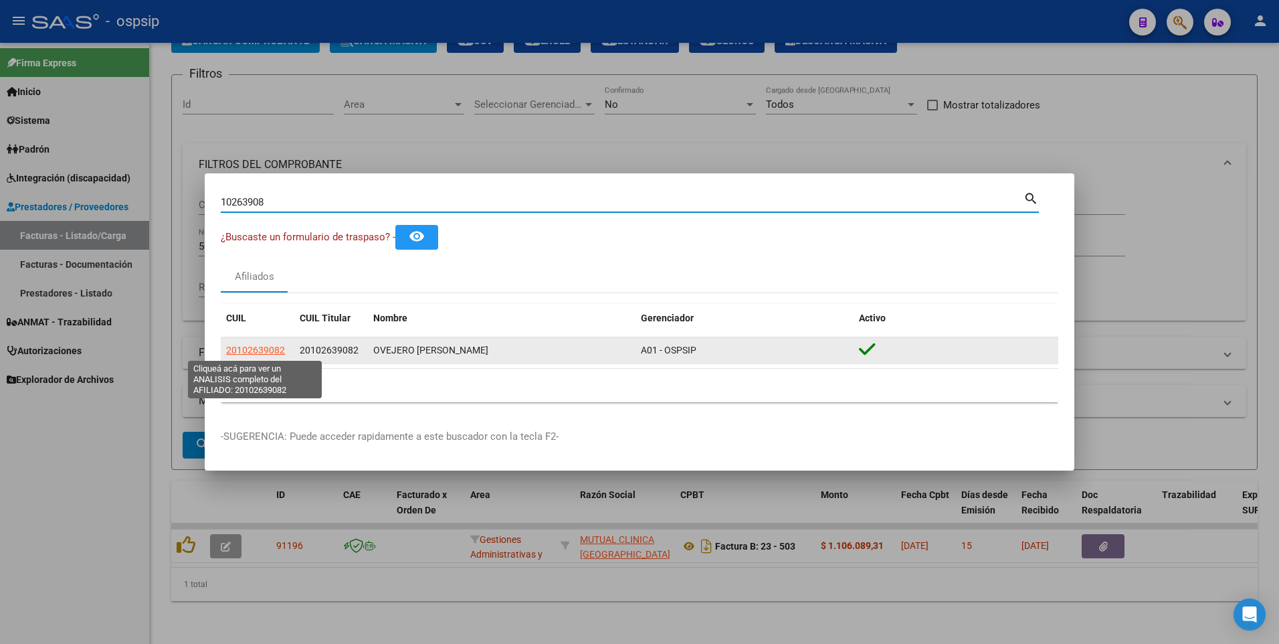
click at [270, 350] on span "20102639082" at bounding box center [255, 350] width 59 height 11
type textarea "20102639082"
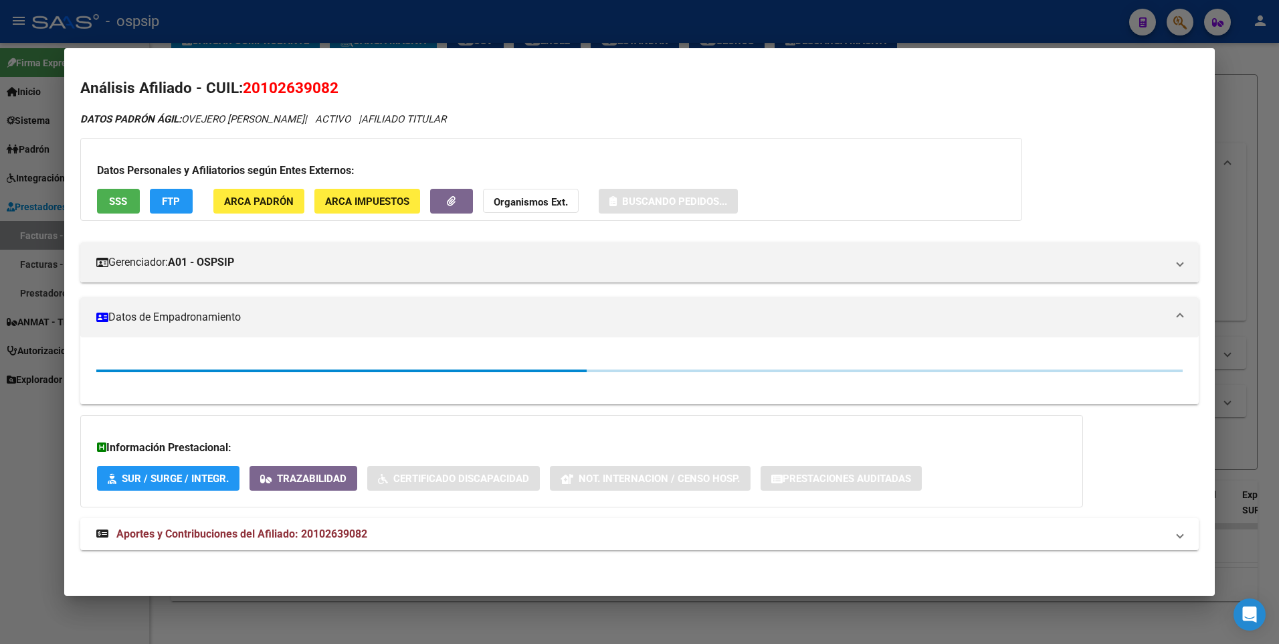
click at [112, 203] on span "SSS" at bounding box center [118, 201] width 18 height 12
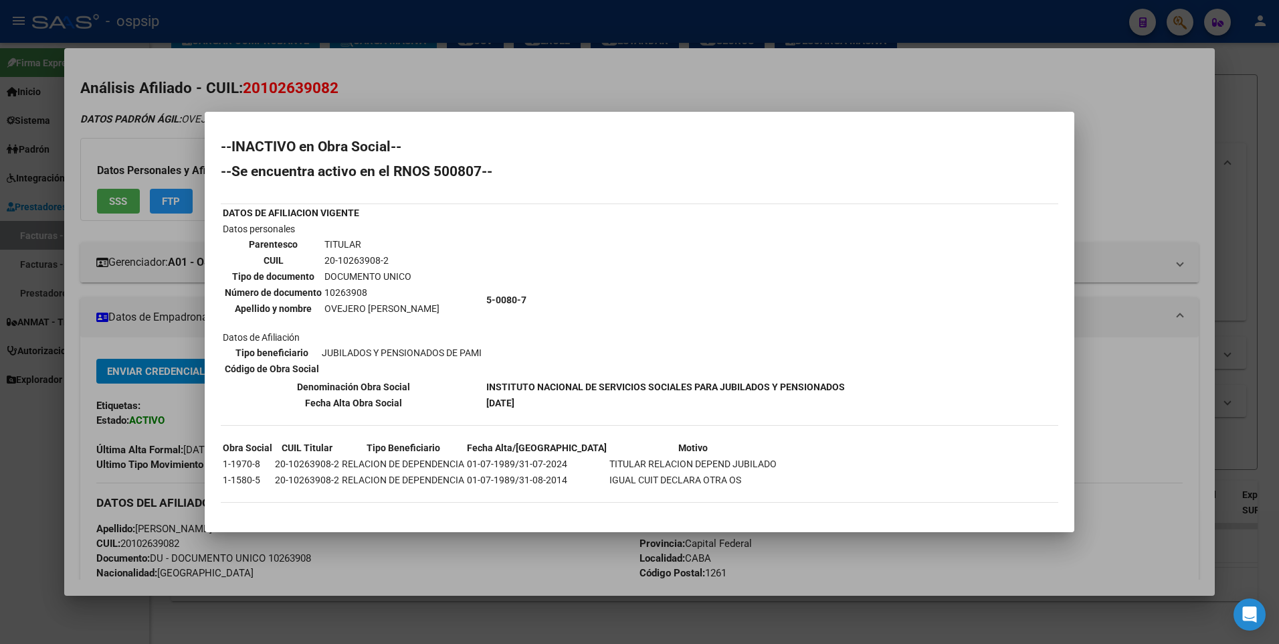
click at [1200, 163] on div at bounding box center [639, 322] width 1279 height 644
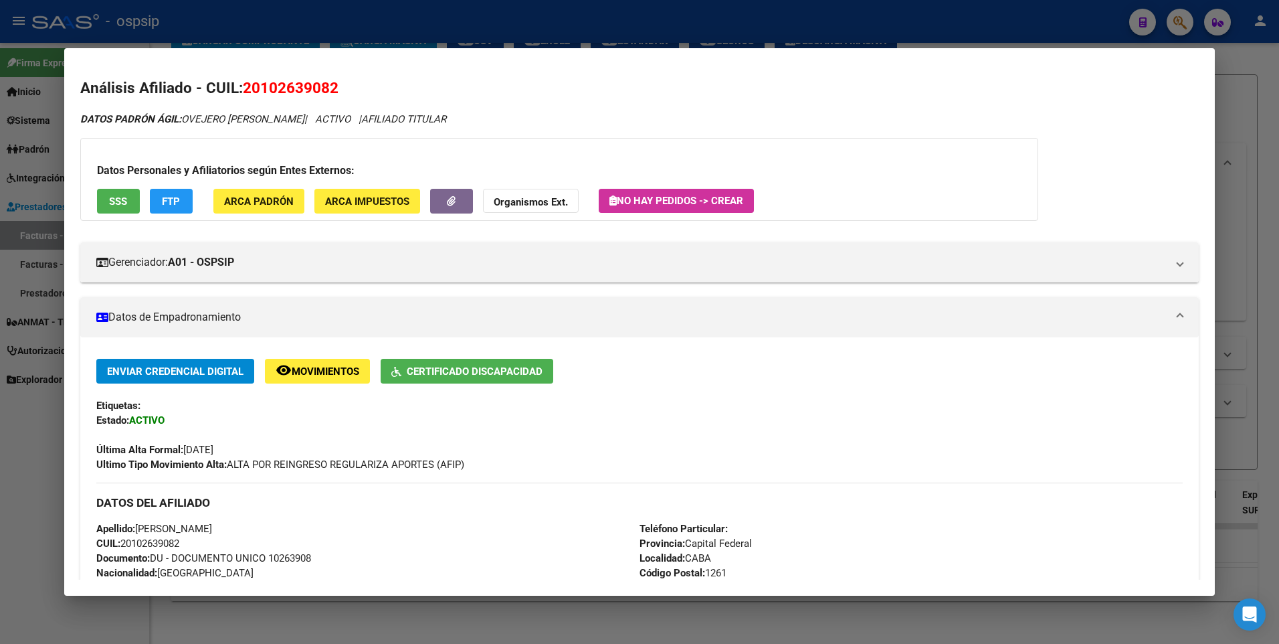
click at [1249, 131] on div at bounding box center [639, 322] width 1279 height 644
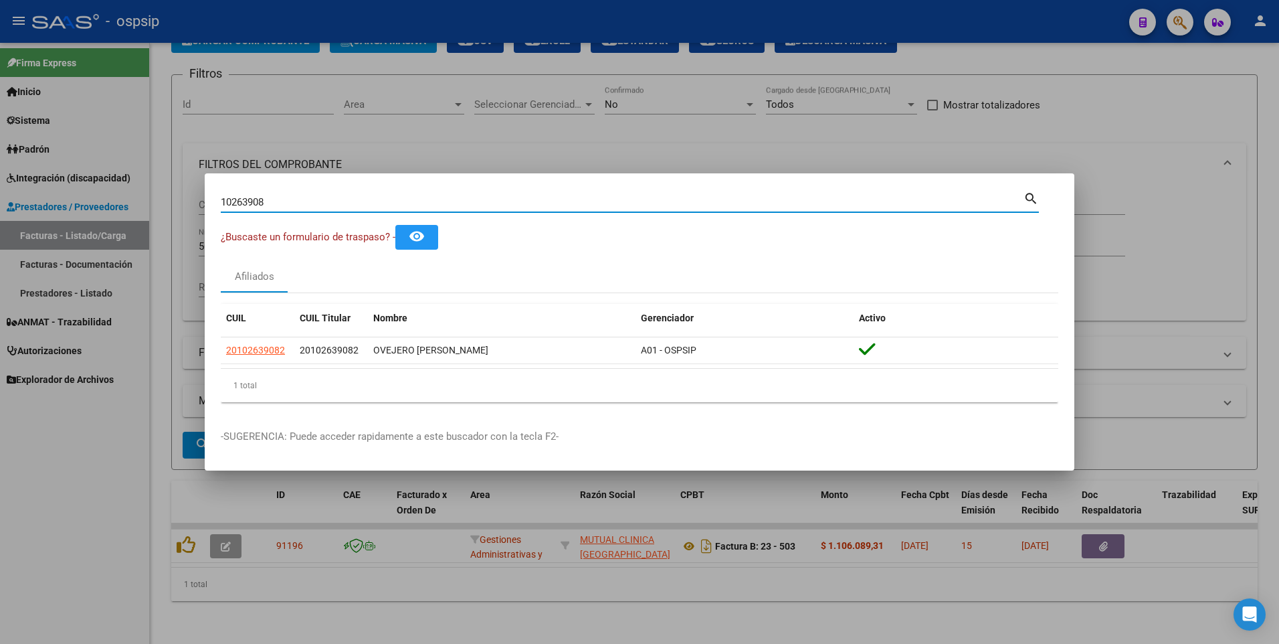
drag, startPoint x: 275, startPoint y: 200, endPoint x: 184, endPoint y: 226, distance: 94.7
click at [184, 226] on div "10263908 Buscar (apellido, dni, cuil, nro traspaso, cuit, obra social) search ¿…" at bounding box center [639, 322] width 1279 height 644
type input "44128868"
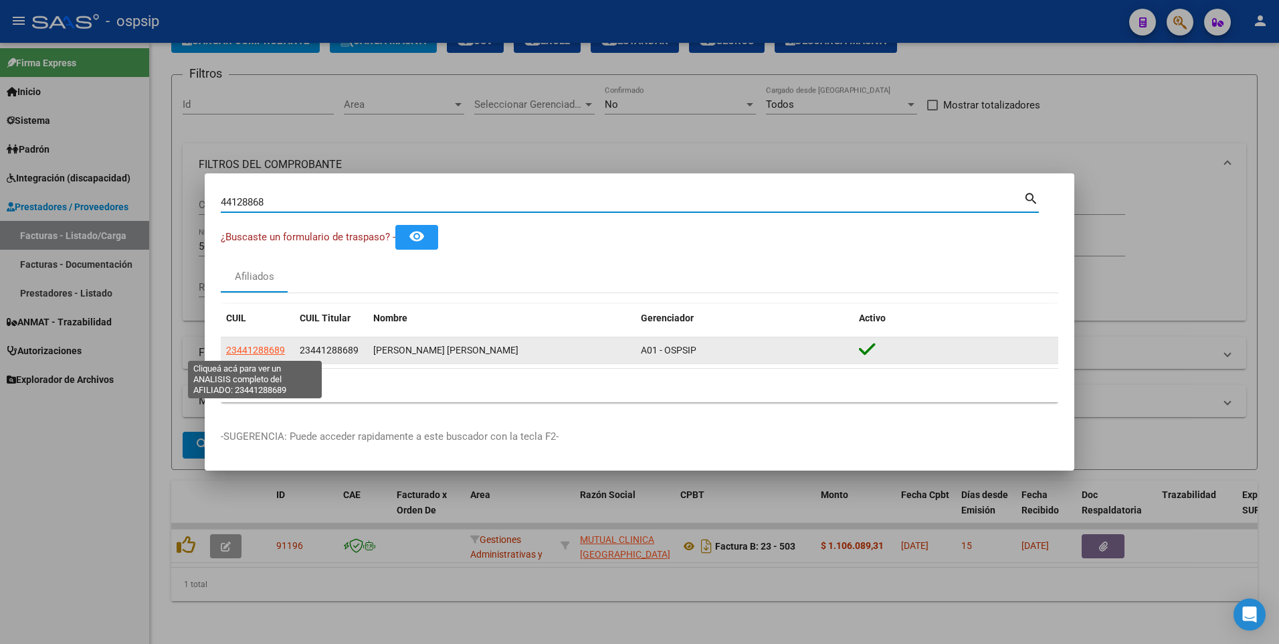
click at [277, 349] on span "23441288689" at bounding box center [255, 350] width 59 height 11
type textarea "23441288689"
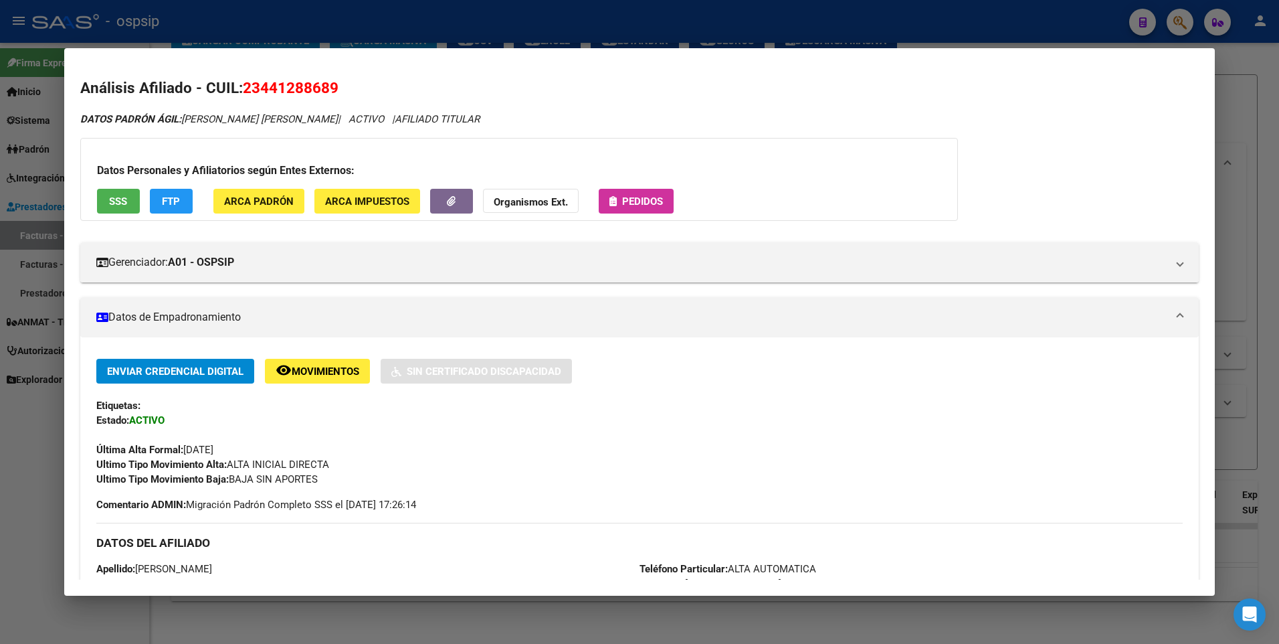
click at [116, 209] on button "SSS" at bounding box center [118, 201] width 43 height 25
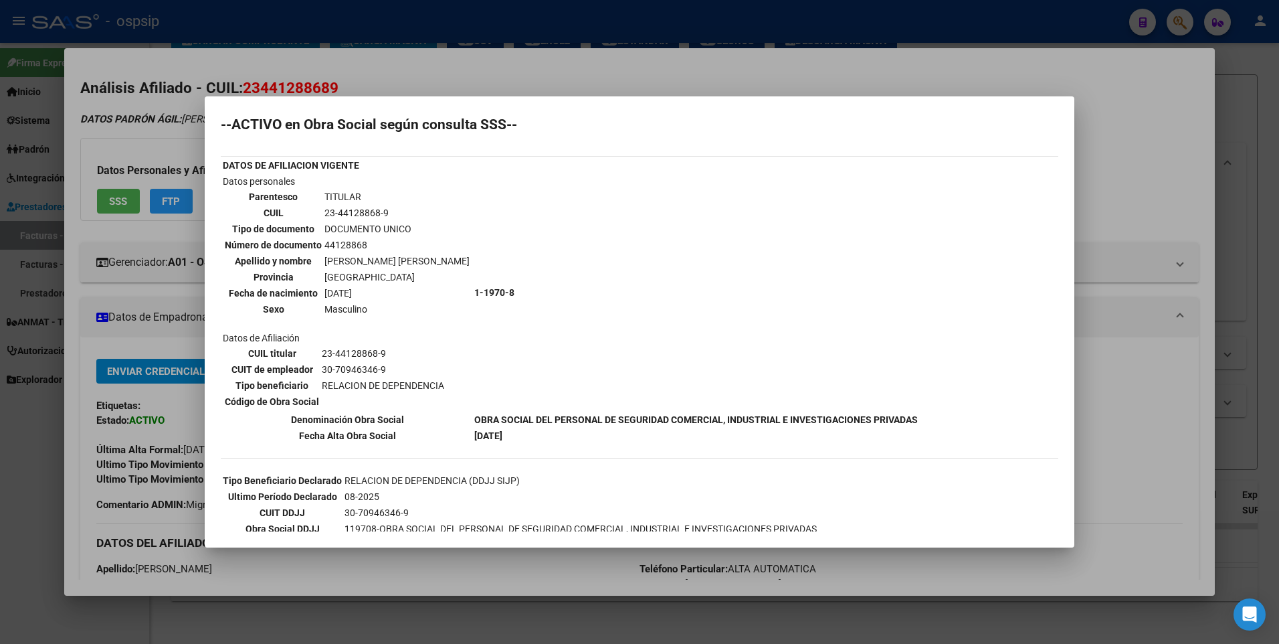
scroll to position [0, 0]
